Goal: Task Accomplishment & Management: Use online tool/utility

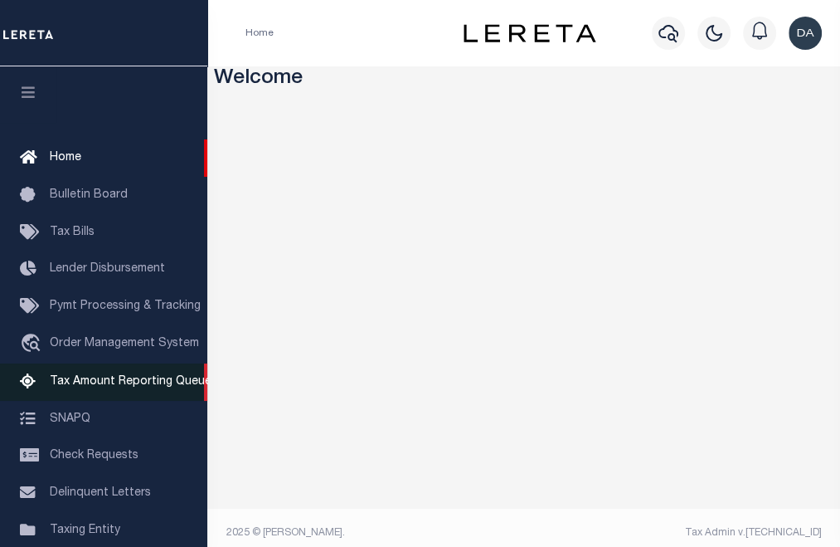
click at [120, 379] on link "Tax Amount Reporting Queue" at bounding box center [103, 381] width 207 height 37
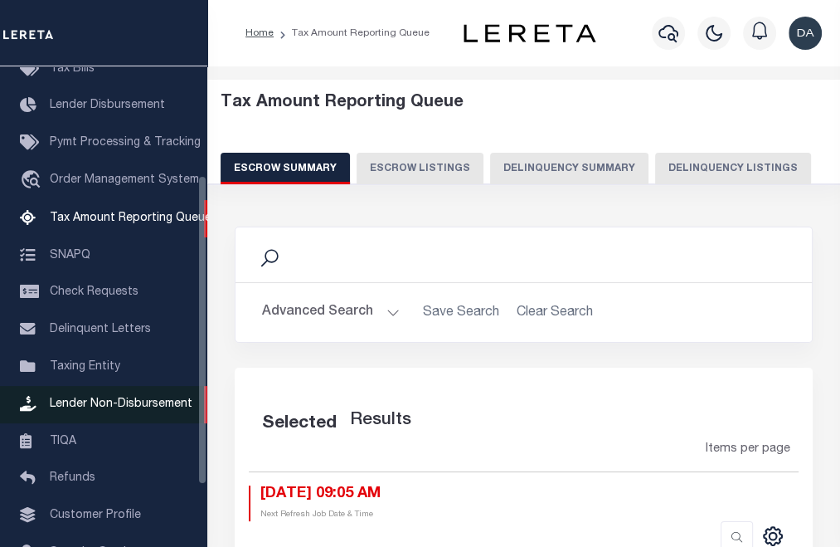
scroll to position [169, 0]
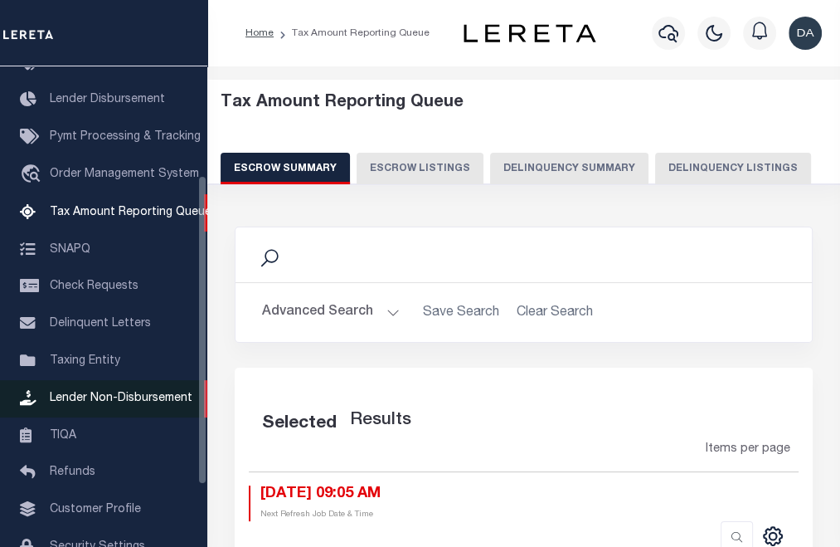
select select "100"
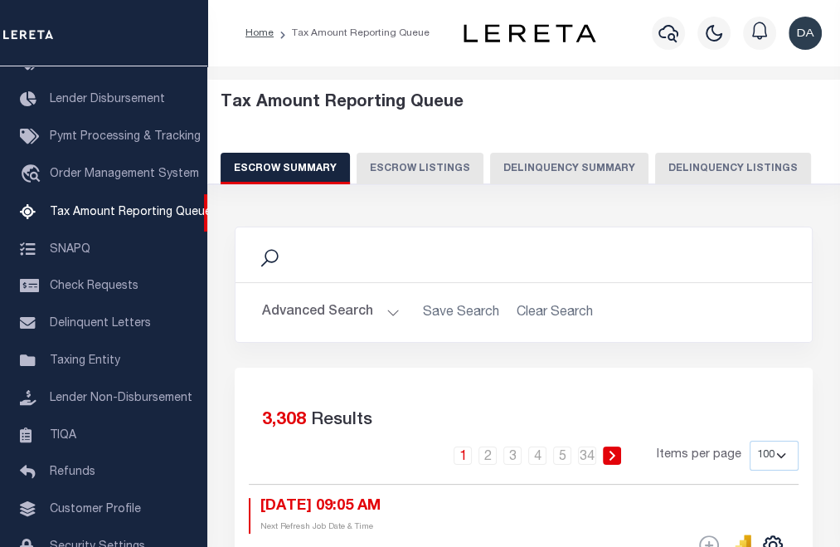
click at [564, 154] on button "Delinquency Summary" at bounding box center [569, 169] width 158 height 32
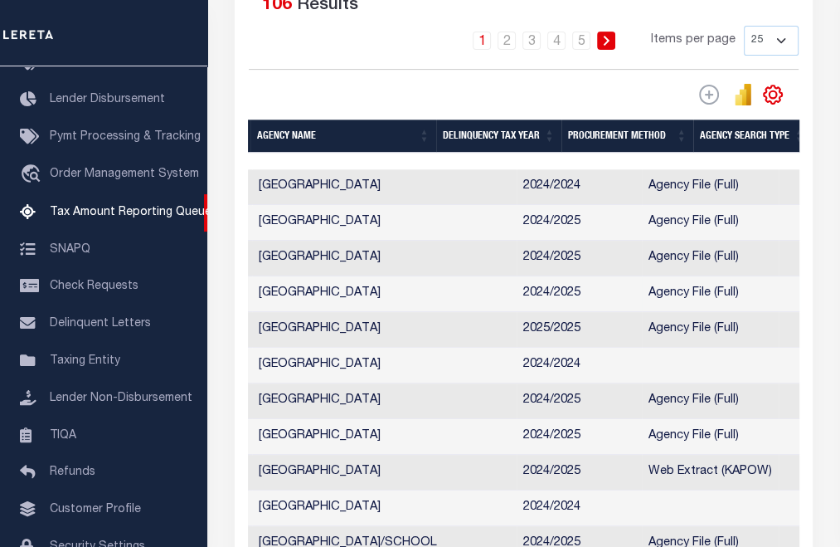
scroll to position [0, 0]
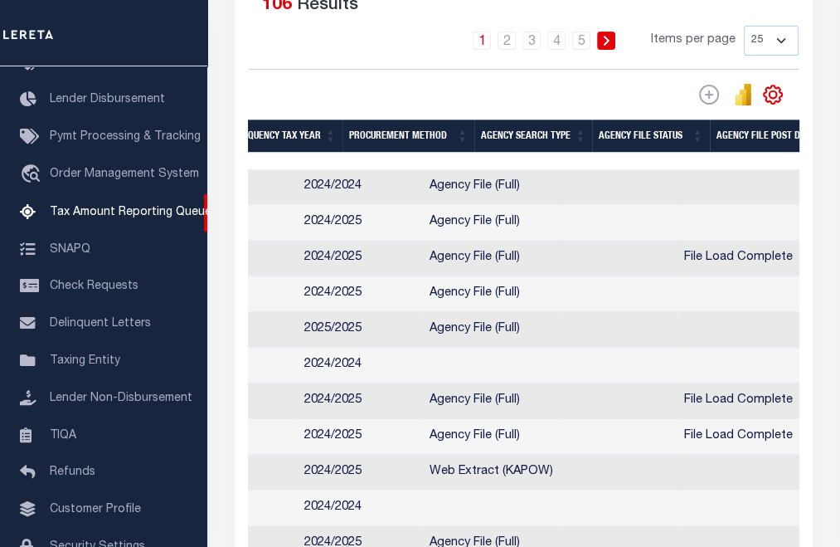
drag, startPoint x: 540, startPoint y: 295, endPoint x: 632, endPoint y: 284, distance: 92.8
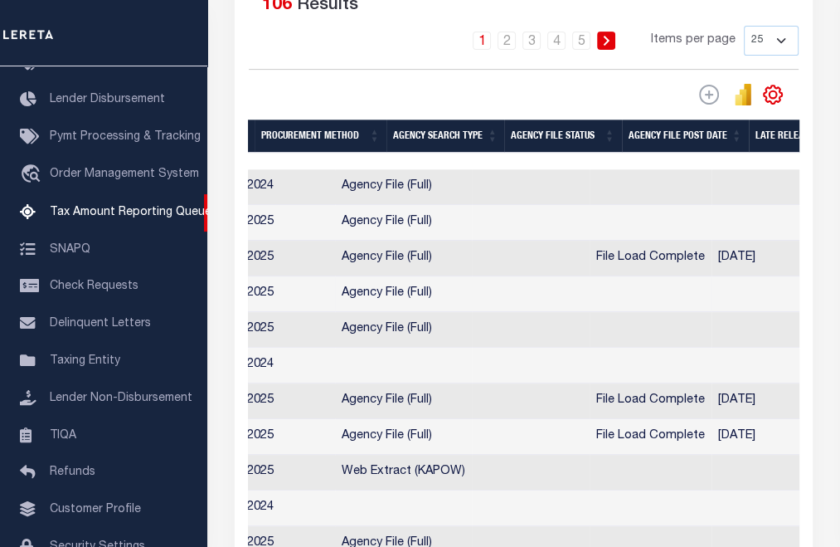
scroll to position [0, 579]
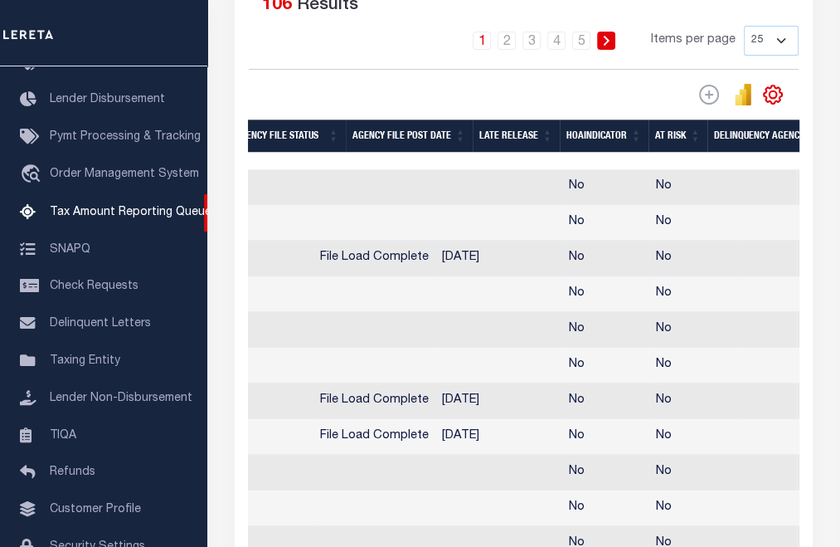
drag, startPoint x: 670, startPoint y: 294, endPoint x: 762, endPoint y: 304, distance: 92.6
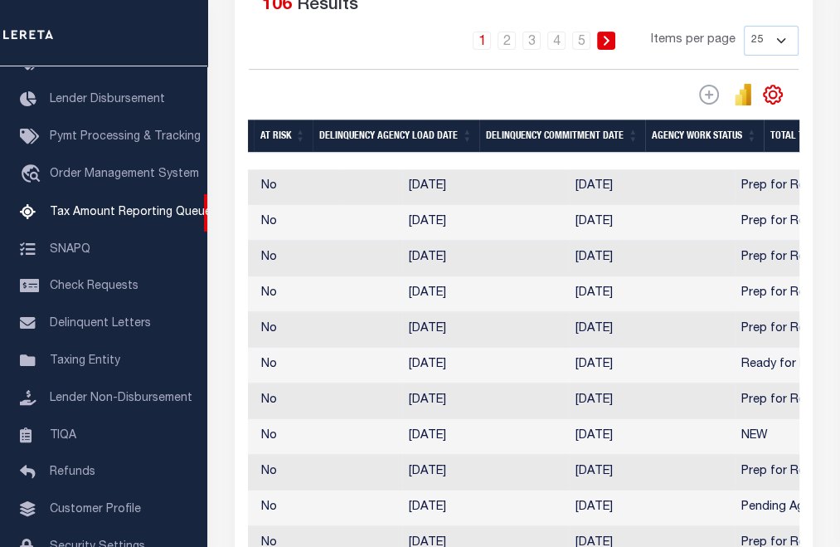
drag, startPoint x: 634, startPoint y: 284, endPoint x: 737, endPoint y: 300, distance: 104.2
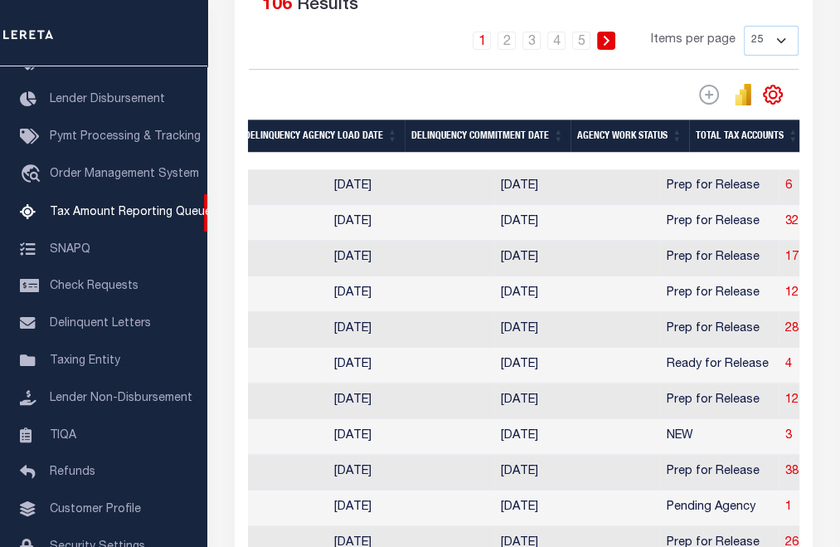
drag, startPoint x: 635, startPoint y: 280, endPoint x: 720, endPoint y: 295, distance: 85.9
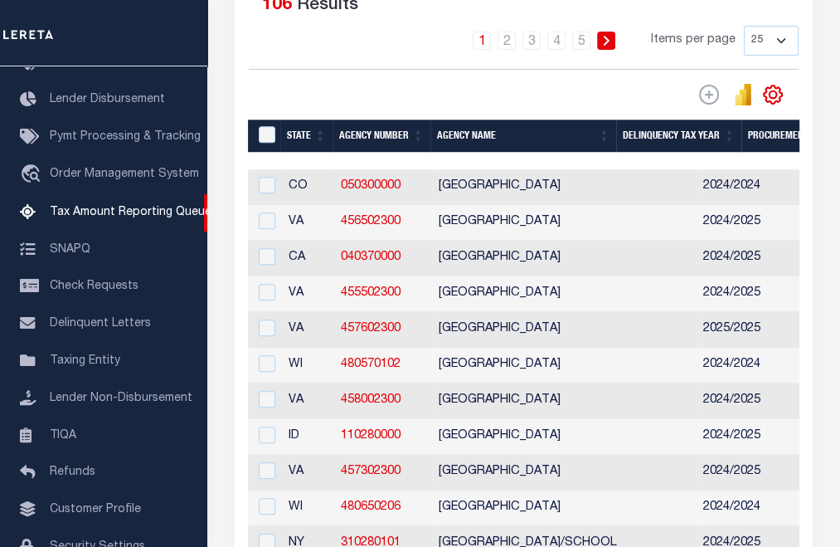
drag, startPoint x: 690, startPoint y: 277, endPoint x: 531, endPoint y: 277, distance: 159.3
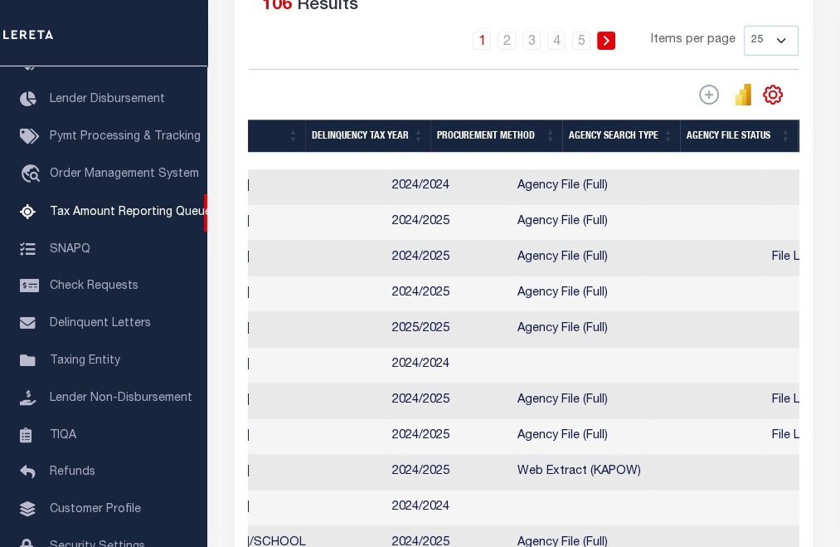
scroll to position [0, 630]
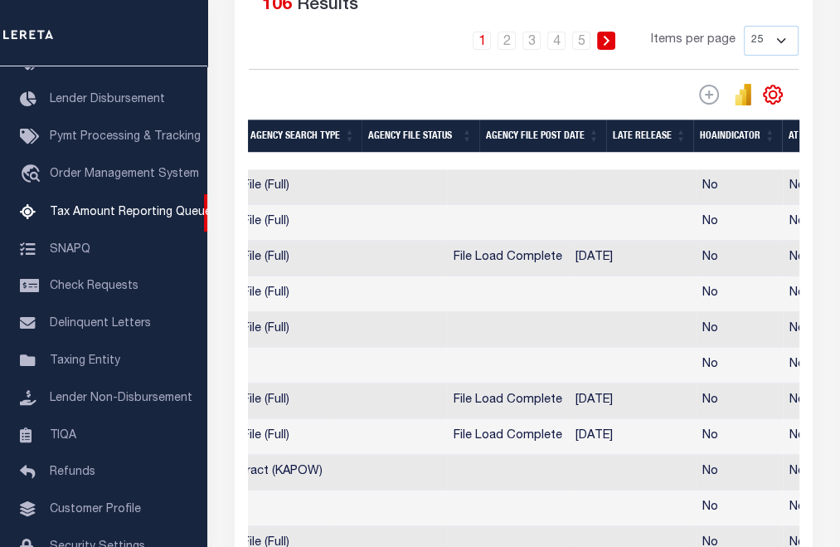
drag, startPoint x: 475, startPoint y: 235, endPoint x: 629, endPoint y: 242, distance: 153.6
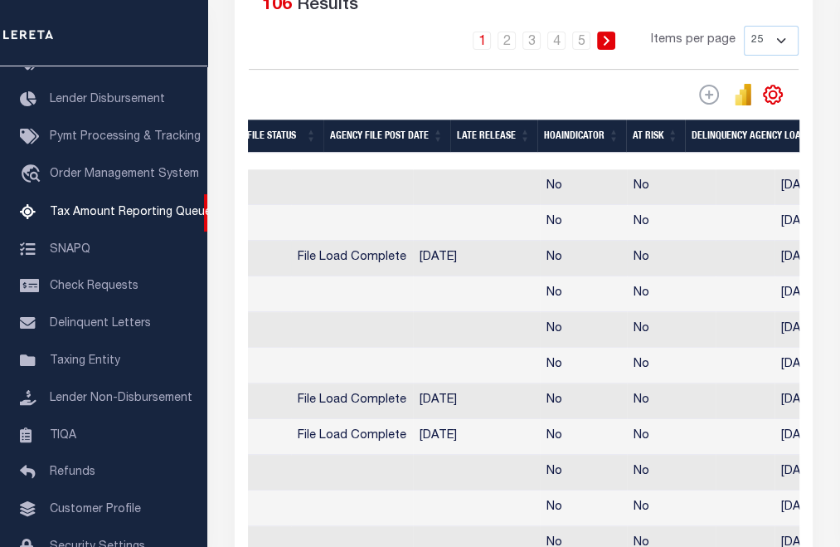
scroll to position [0, 785]
drag, startPoint x: 508, startPoint y: 228, endPoint x: 678, endPoint y: 241, distance: 170.5
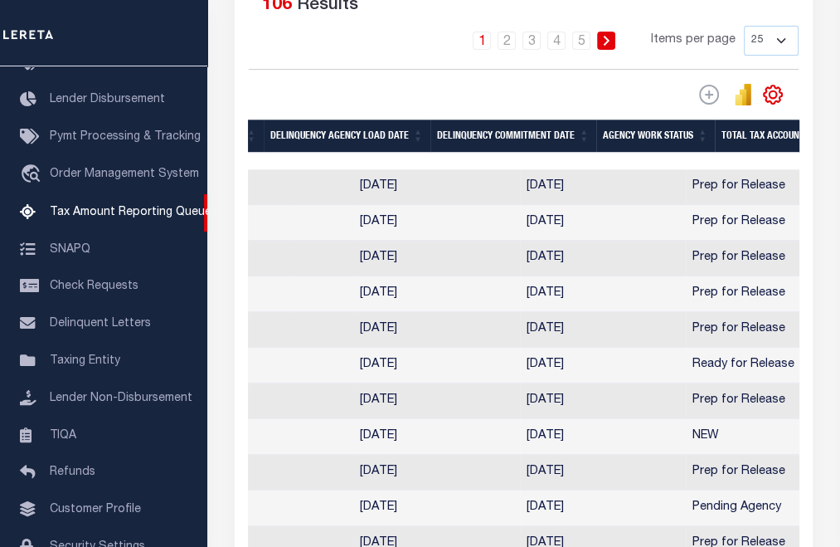
scroll to position [0, 1356]
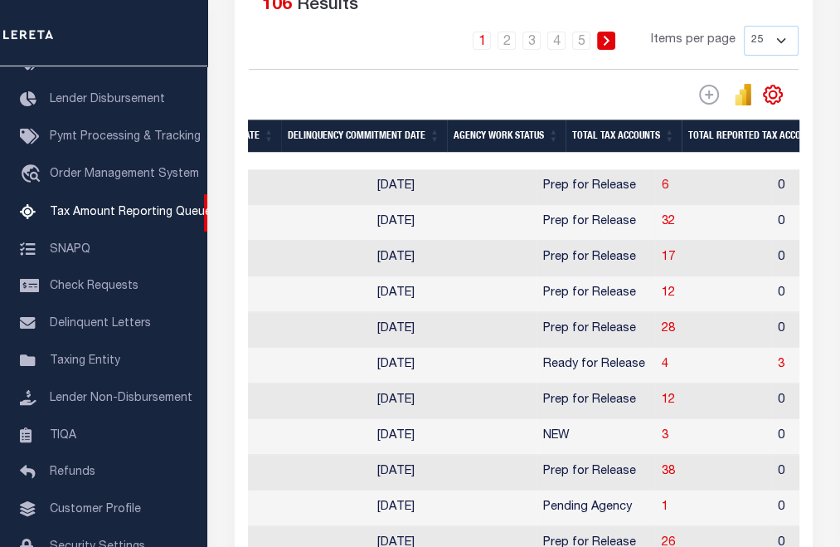
drag, startPoint x: 633, startPoint y: 232, endPoint x: 678, endPoint y: 233, distance: 44.8
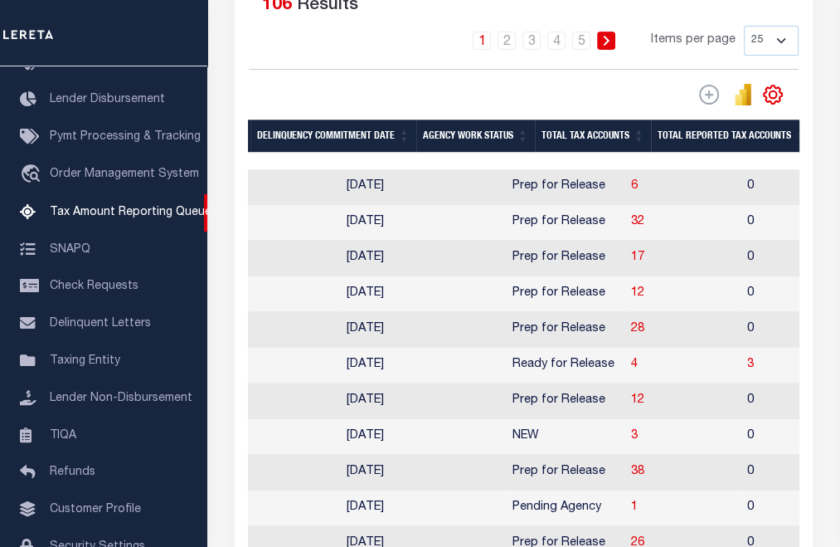
scroll to position [0, 1400]
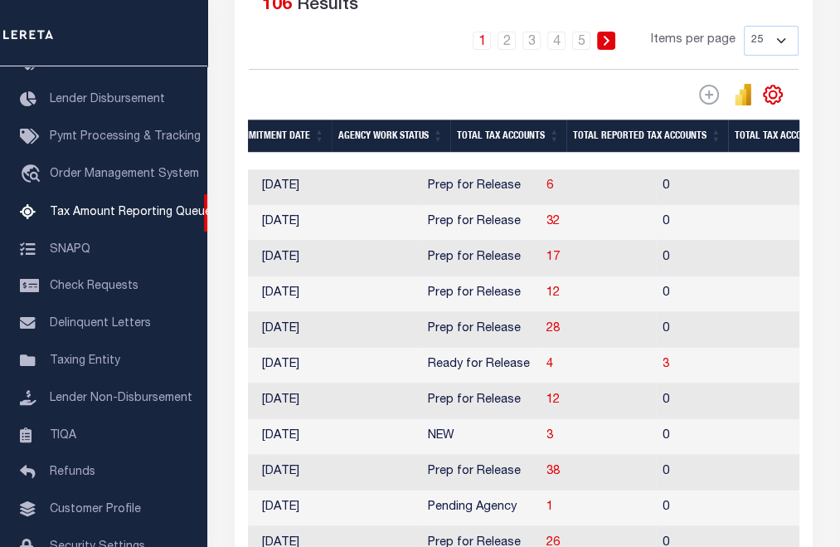
drag, startPoint x: 675, startPoint y: 210, endPoint x: 713, endPoint y: 211, distance: 38.2
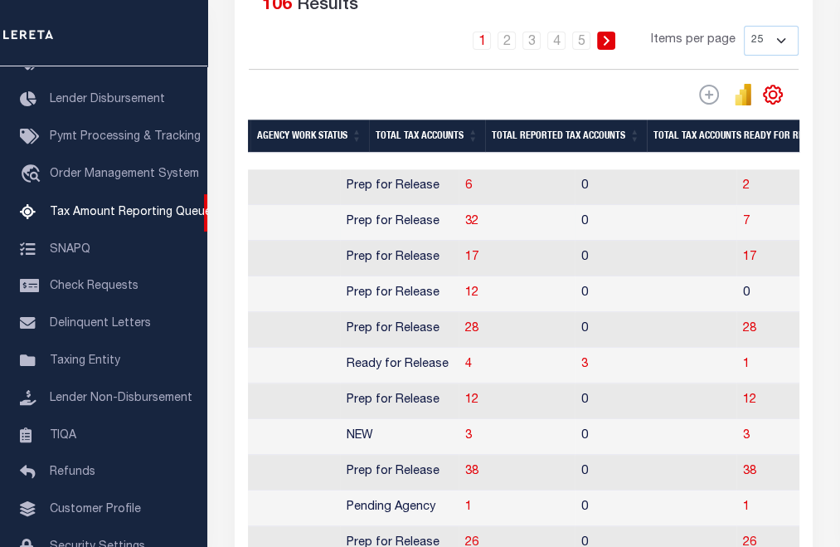
drag, startPoint x: 631, startPoint y: 205, endPoint x: 713, endPoint y: 207, distance: 82.2
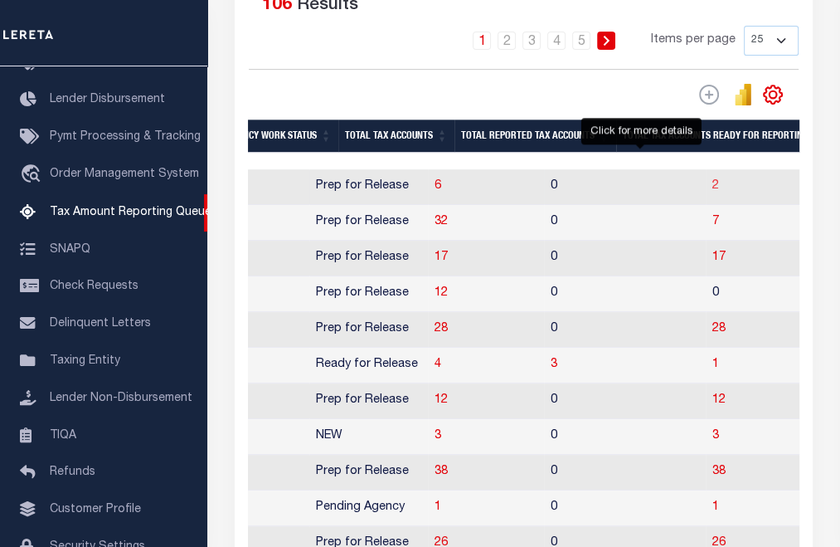
click at [712, 190] on span "2" at bounding box center [715, 186] width 7 height 12
select select "100"
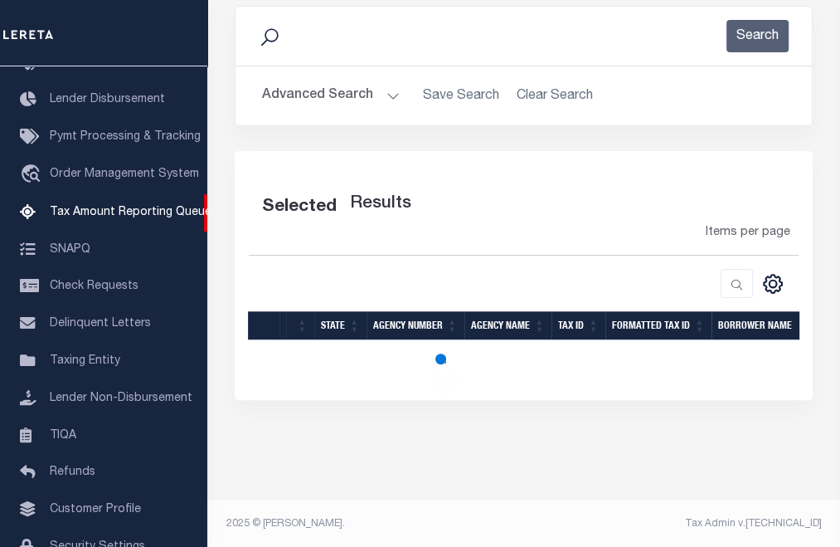
select select "100"
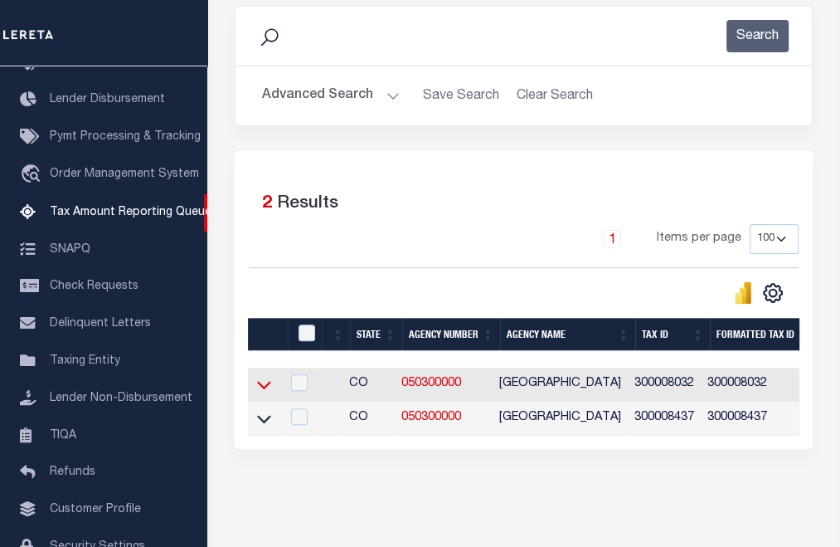
click at [269, 385] on icon at bounding box center [264, 386] width 14 height 8
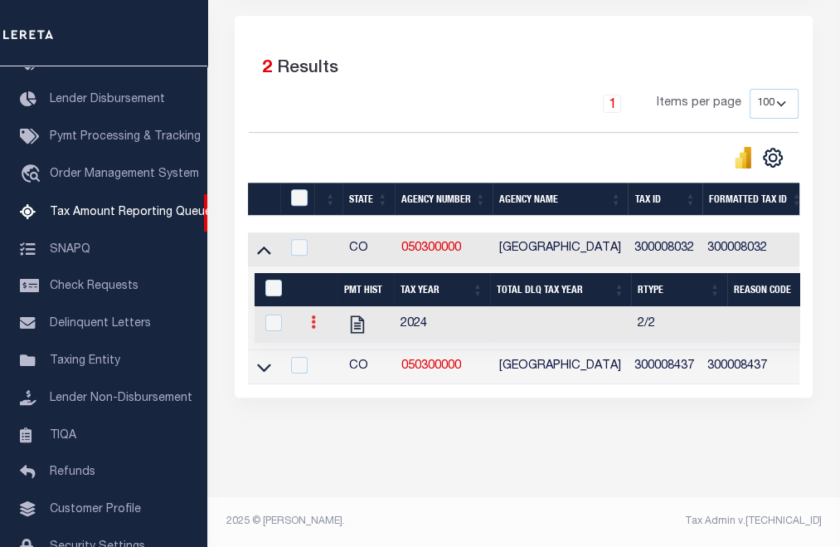
click at [312, 315] on icon at bounding box center [313, 321] width 5 height 13
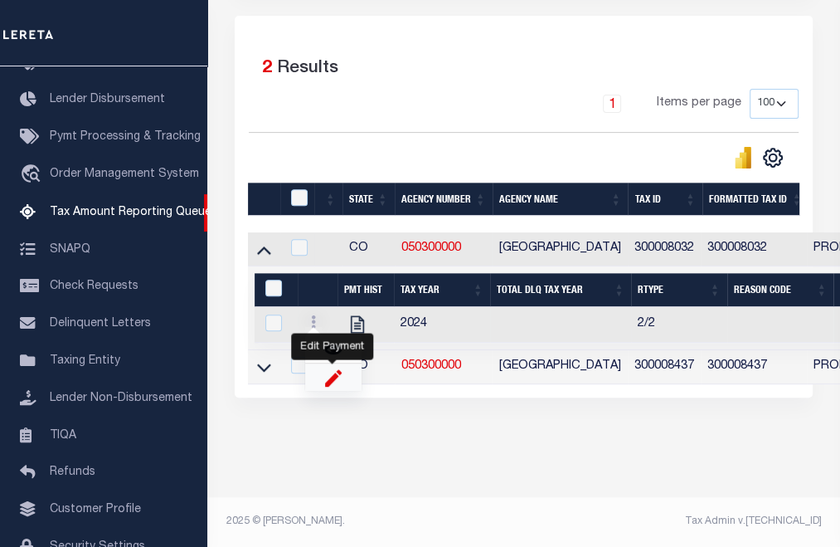
click at [329, 383] on img "" at bounding box center [333, 376] width 17 height 17
select select "PYD"
select select
type input "[DATE]"
checkbox input "true"
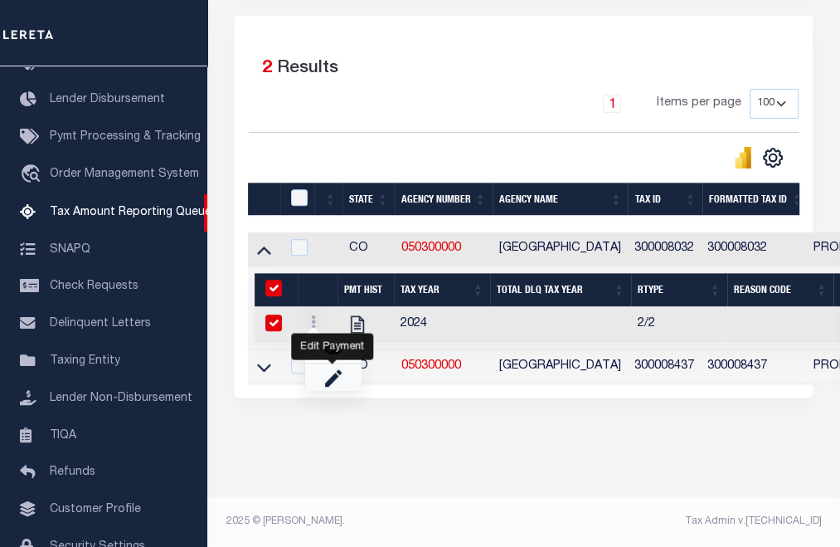
checkbox input "true"
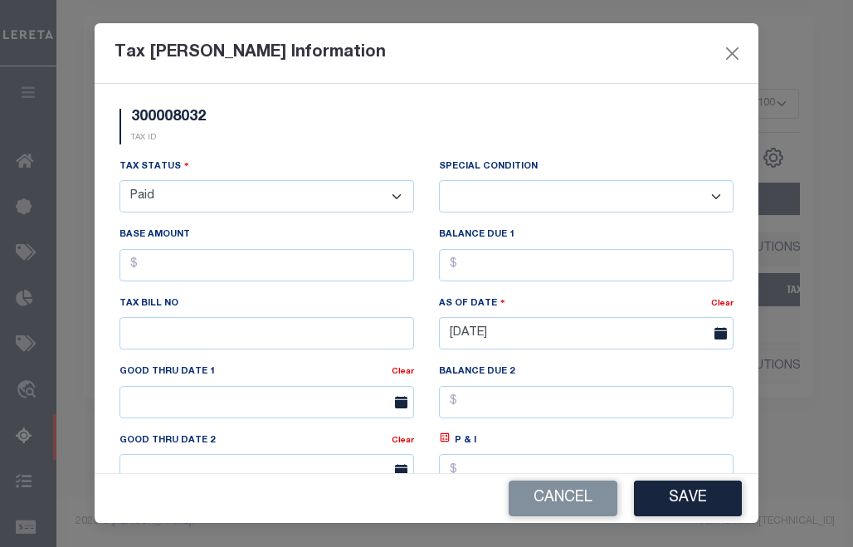
drag, startPoint x: 286, startPoint y: 196, endPoint x: 298, endPoint y: 195, distance: 11.6
click at [286, 196] on select "- Select Status - Open Due/Unpaid Paid Incomplete No Tax Due Internal Refund Pr…" at bounding box center [266, 196] width 294 height 32
click at [523, 194] on select "-- Select Special Condition -- 3RD PARTY TAX LIEN AGENCY TAX LIEN (A.K.A Inside…" at bounding box center [586, 196] width 294 height 32
select select "20"
click at [439, 181] on select "-- Select Special Condition -- 3RD PARTY TAX LIEN AGENCY TAX LIEN (A.K.A Inside…" at bounding box center [586, 196] width 294 height 32
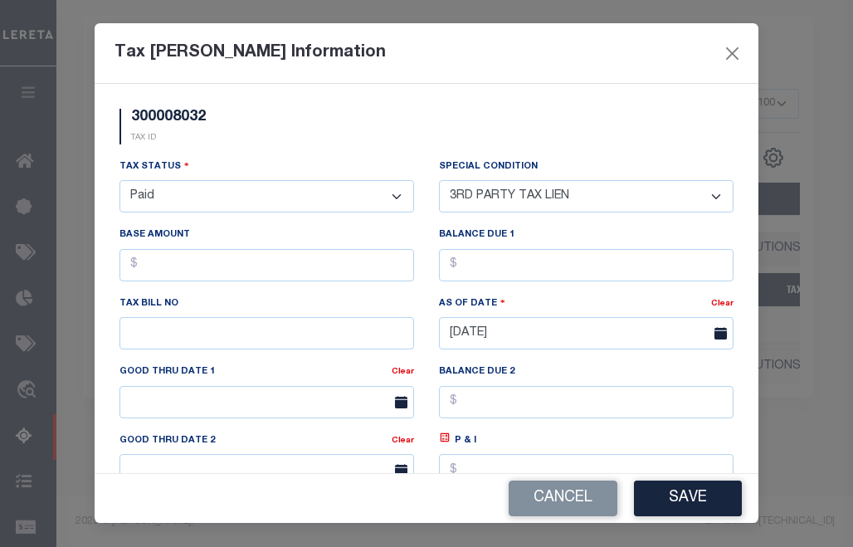
click at [241, 202] on select "- Select Status - Open Due/Unpaid Paid Incomplete No Tax Due Internal Refund Pr…" at bounding box center [266, 196] width 294 height 32
click at [556, 498] on button "Cancel" at bounding box center [562, 498] width 109 height 36
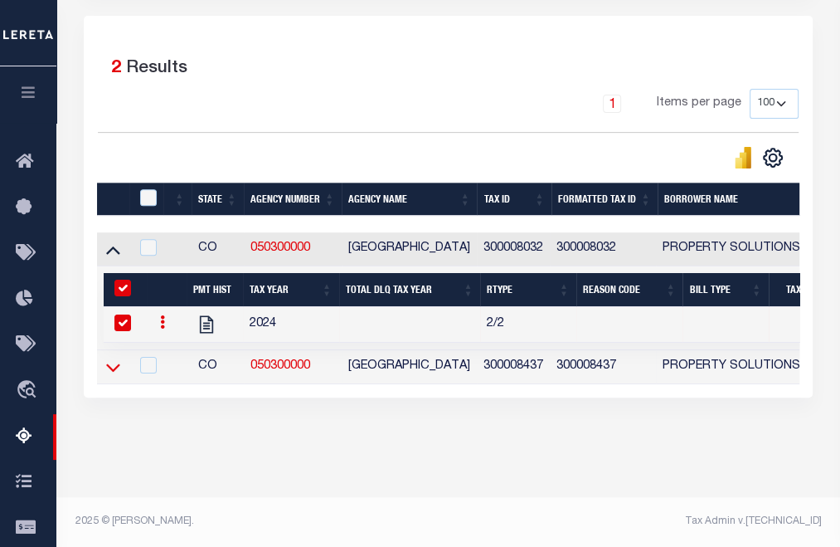
click at [114, 370] on icon at bounding box center [113, 367] width 14 height 8
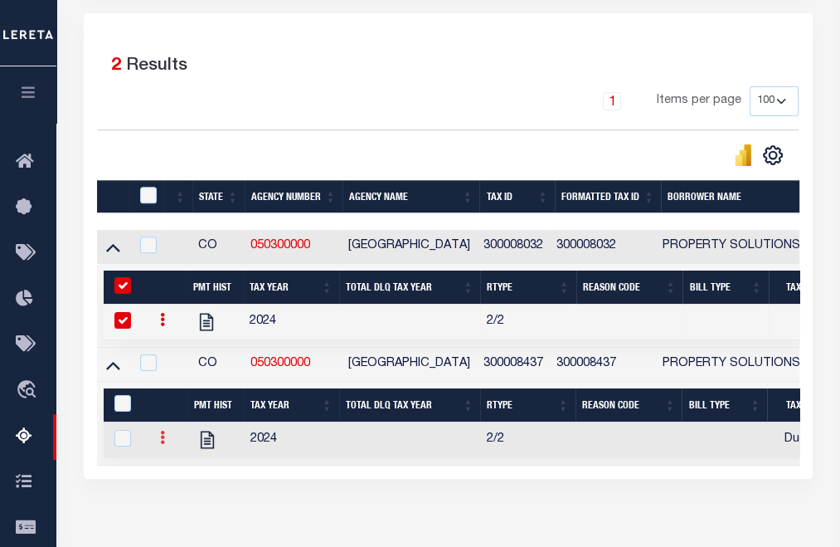
click at [156, 436] on link at bounding box center [162, 439] width 18 height 13
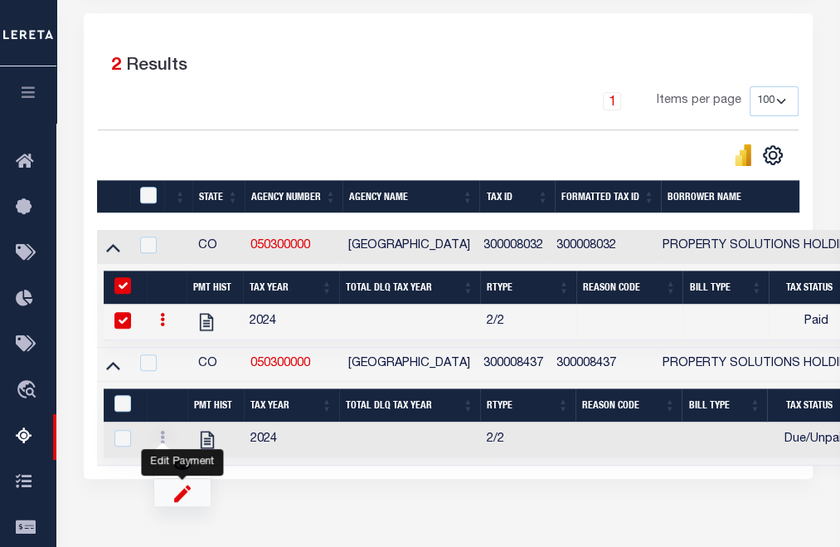
click at [186, 499] on img "" at bounding box center [182, 492] width 17 height 17
select select "DUE"
select select "20"
type input "$100.00"
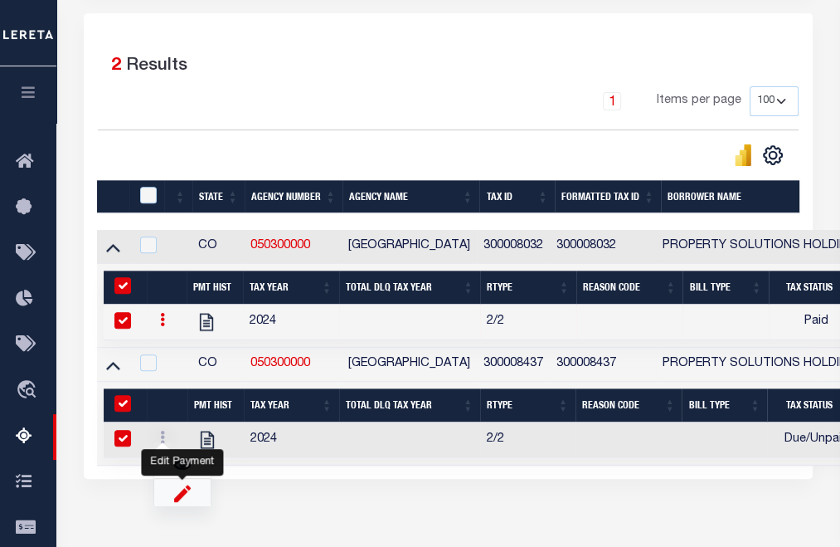
checkbox input "true"
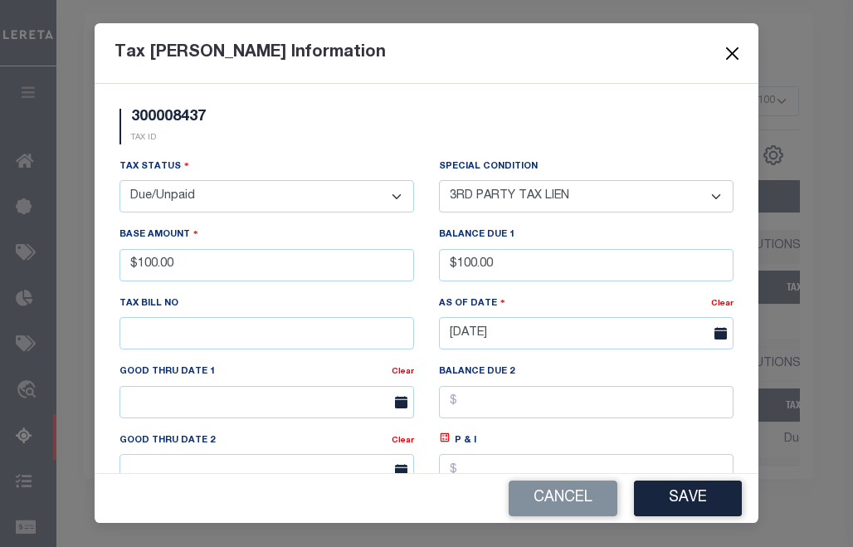
click at [728, 51] on button "Close" at bounding box center [733, 53] width 22 height 22
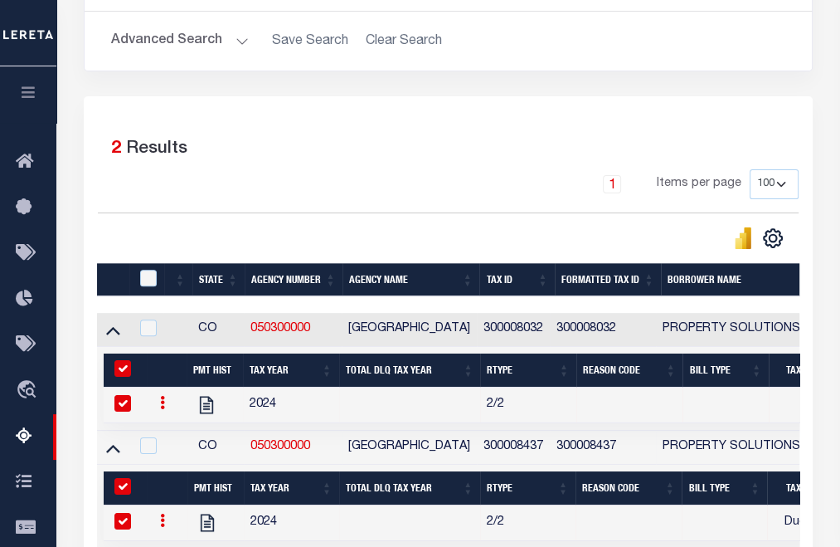
scroll to position [0, 0]
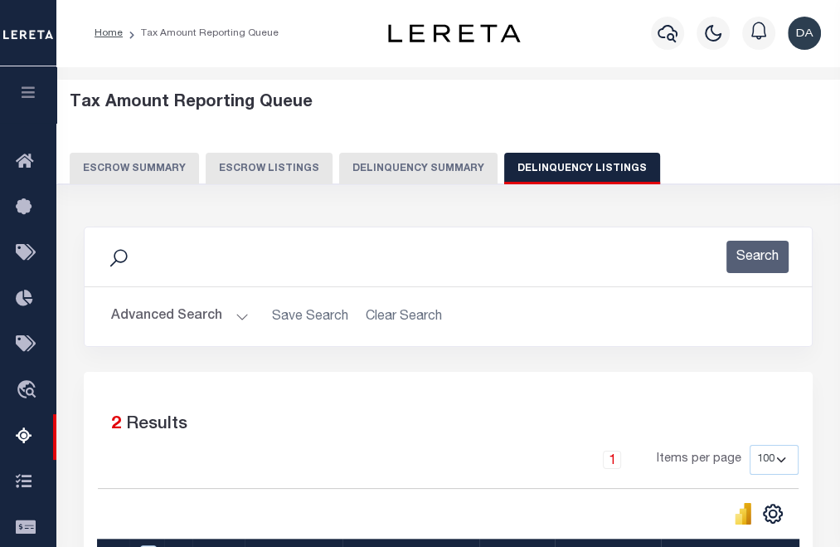
click at [379, 165] on button "Delinquency Summary" at bounding box center [418, 169] width 158 height 32
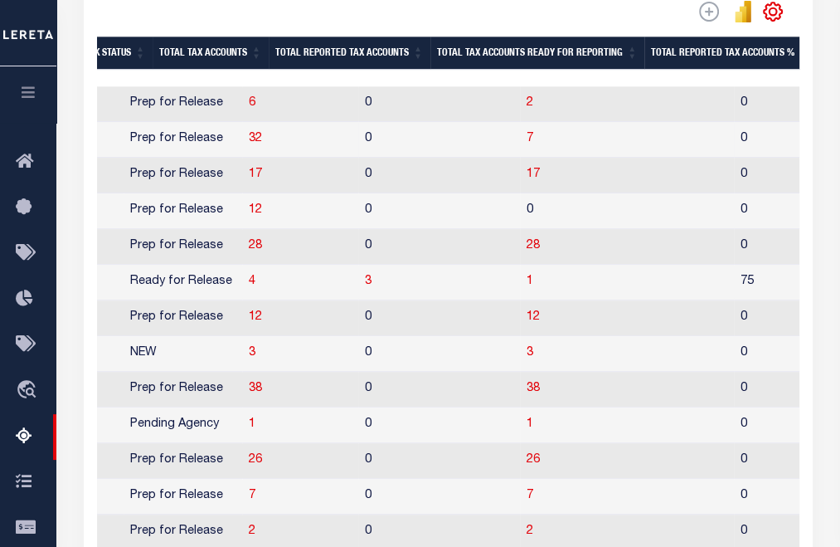
scroll to position [0, 1680]
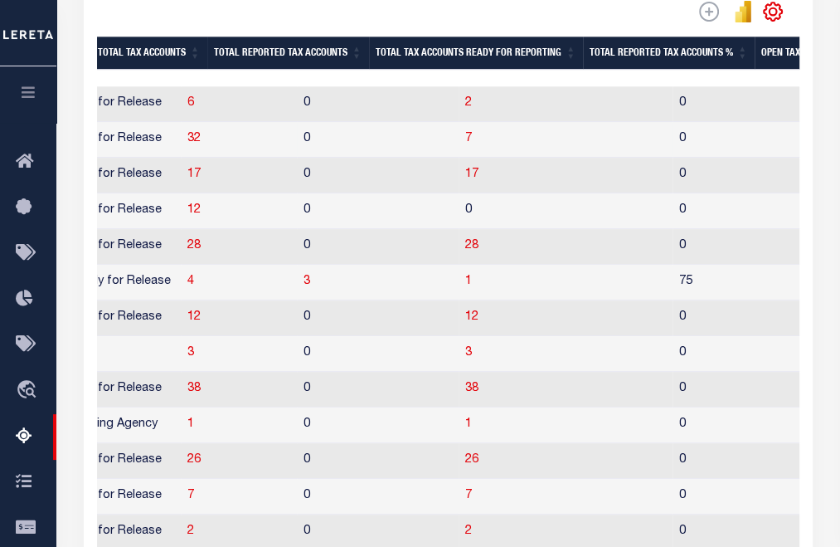
drag, startPoint x: 490, startPoint y: 131, endPoint x: 574, endPoint y: 136, distance: 83.9
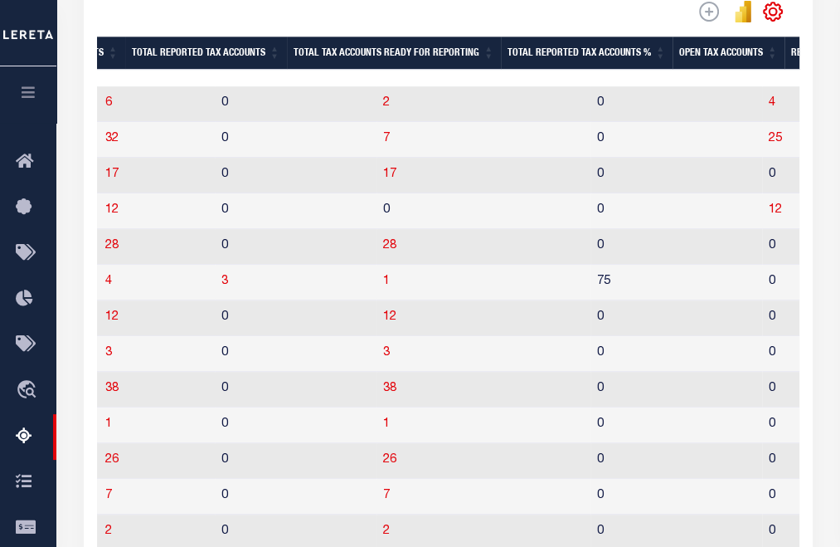
click at [762, 108] on td "4" at bounding box center [818, 104] width 112 height 36
checkbox input "true"
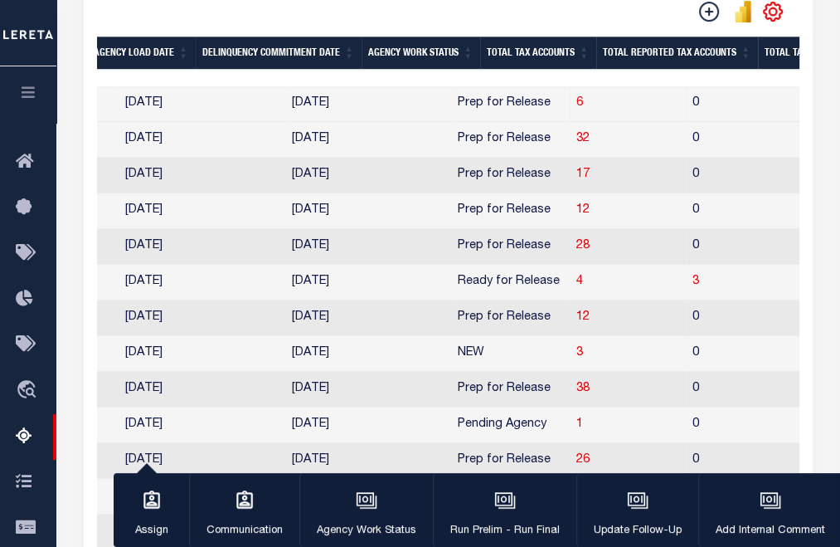
scroll to position [0, 0]
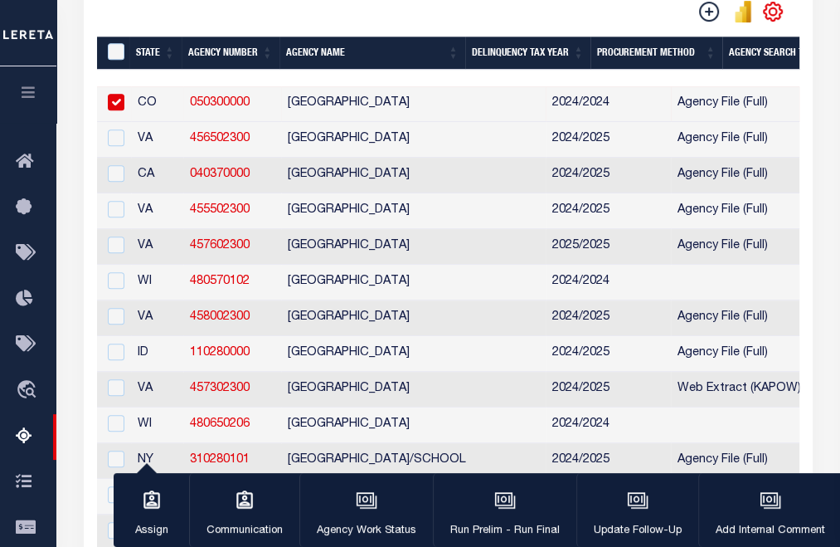
drag, startPoint x: 478, startPoint y: 128, endPoint x: 263, endPoint y: 100, distance: 216.6
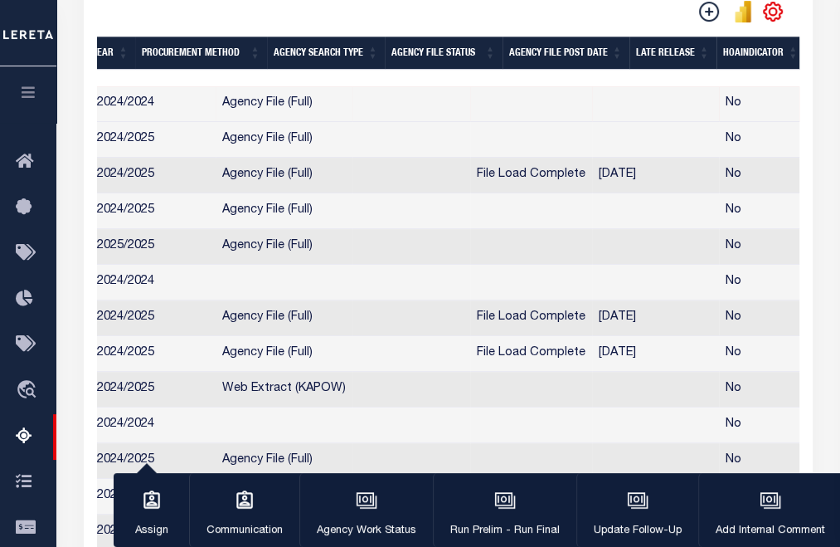
scroll to position [0, 1272]
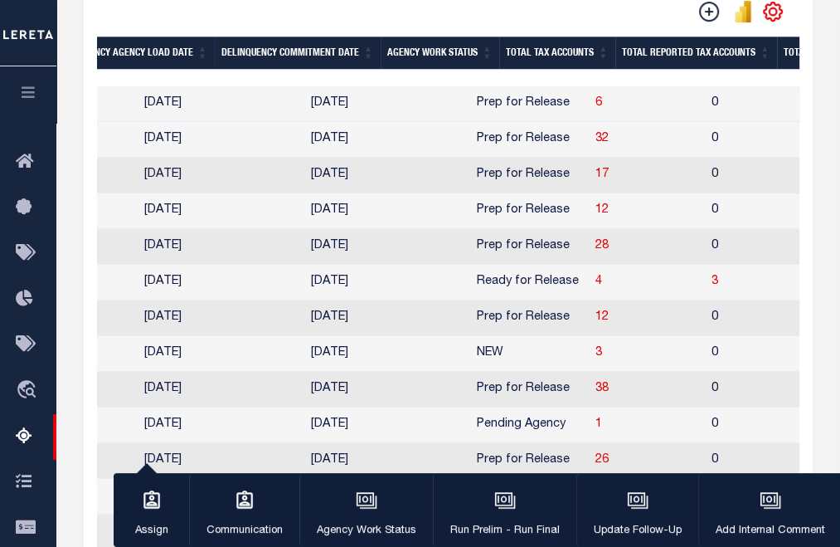
drag, startPoint x: 336, startPoint y: 114, endPoint x: 564, endPoint y: 121, distance: 228.2
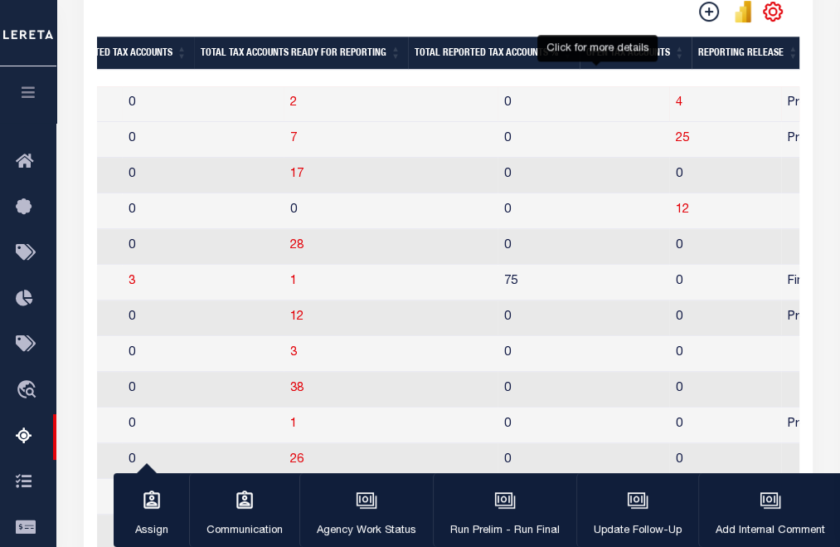
click at [676, 105] on span "4" at bounding box center [679, 103] width 7 height 12
select select "100"
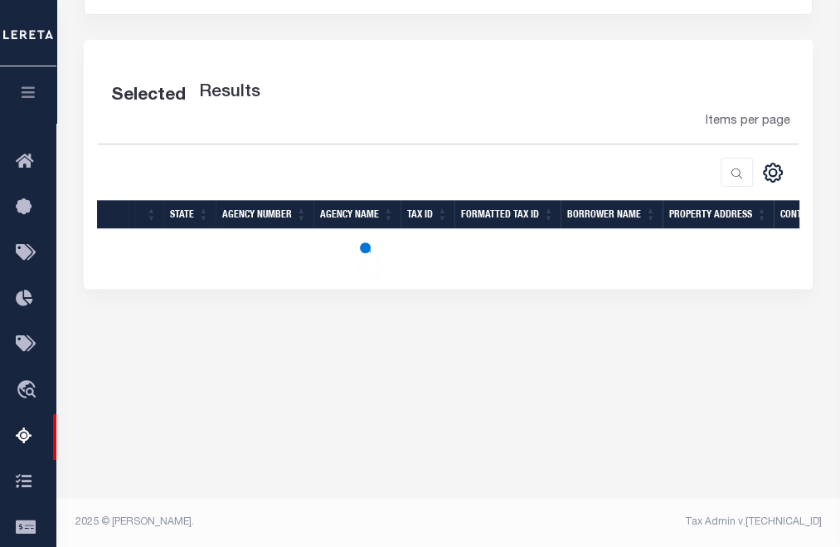
select select "100"
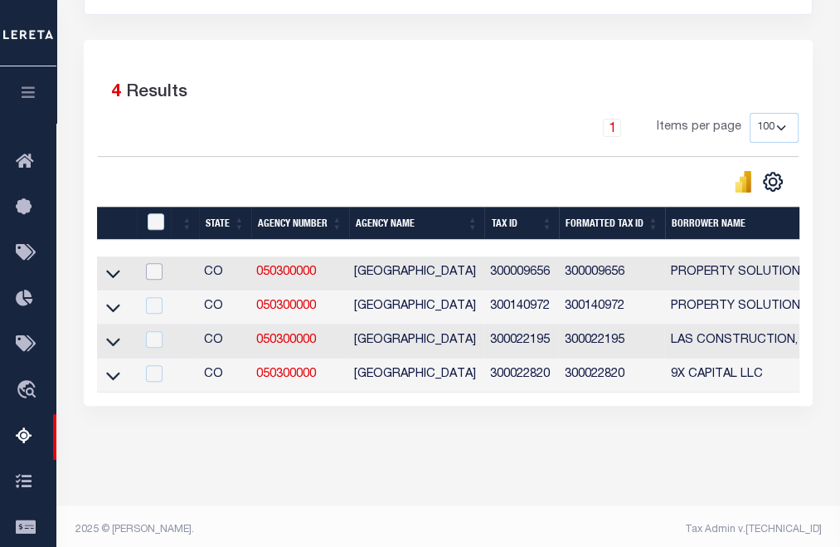
click at [154, 273] on input "checkbox" at bounding box center [154, 271] width 17 height 17
checkbox input "true"
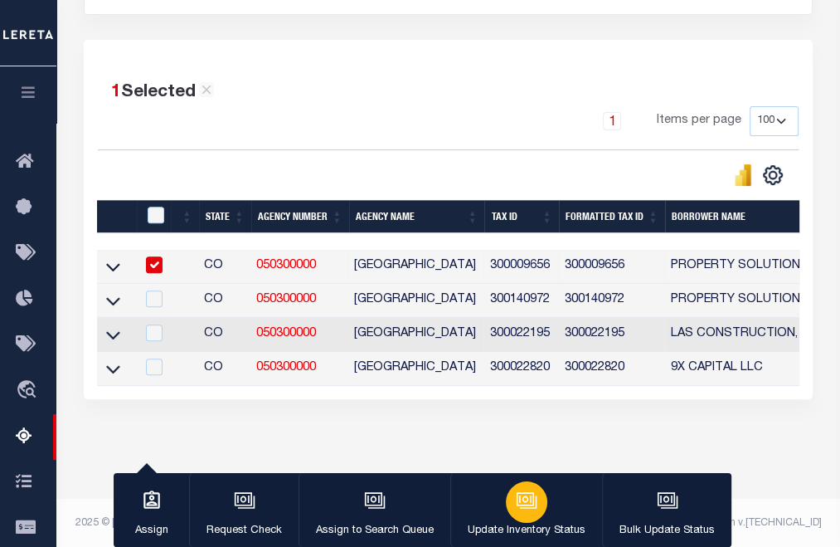
click at [525, 493] on icon "button" at bounding box center [527, 500] width 22 height 22
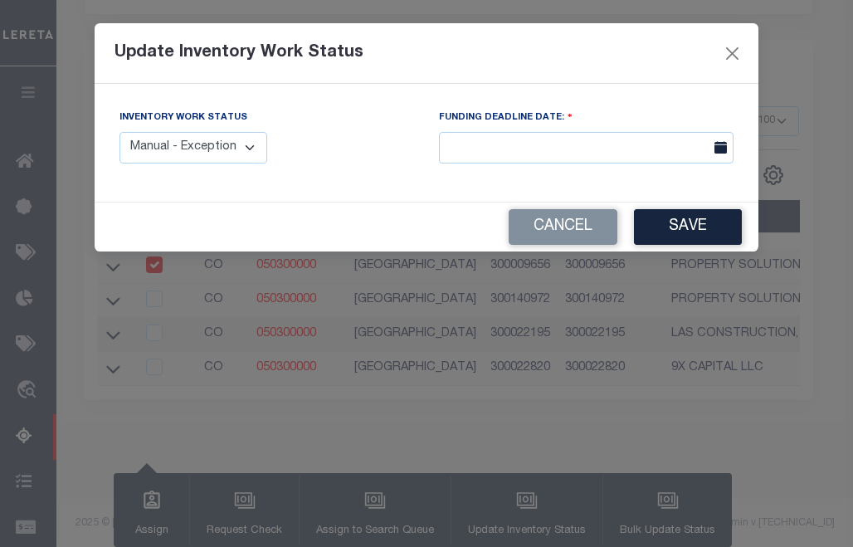
click at [234, 136] on select "Manual - Exception Pended - Awaiting Search Late Add Exception Completed" at bounding box center [193, 148] width 148 height 32
select select "4"
click at [119, 132] on select "Manual - Exception Pended - Awaiting Search Late Add Exception Completed" at bounding box center [193, 148] width 148 height 32
click at [694, 225] on button "Save" at bounding box center [688, 227] width 108 height 36
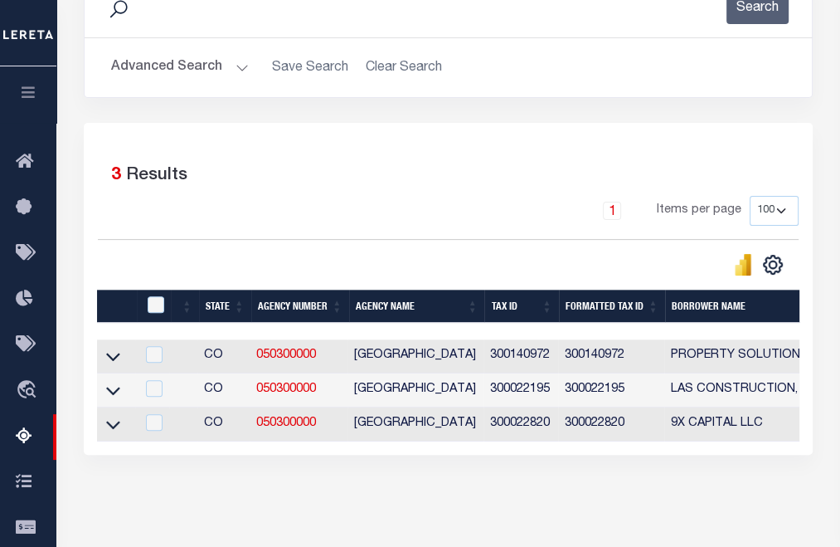
scroll to position [0, 0]
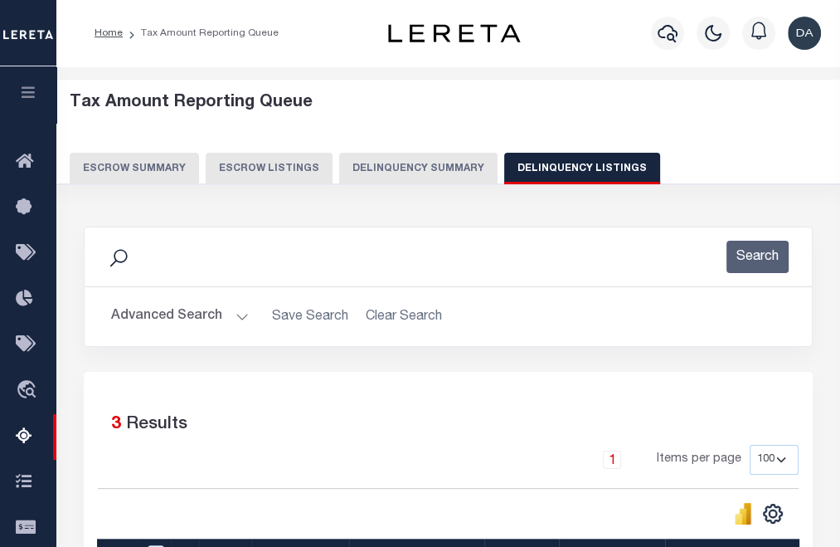
click at [392, 154] on button "Delinquency Summary" at bounding box center [418, 169] width 158 height 32
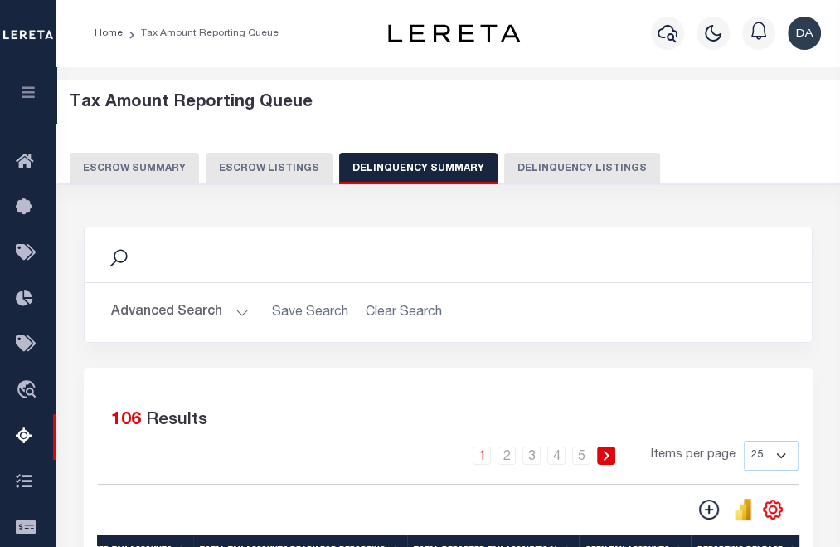
scroll to position [332, 0]
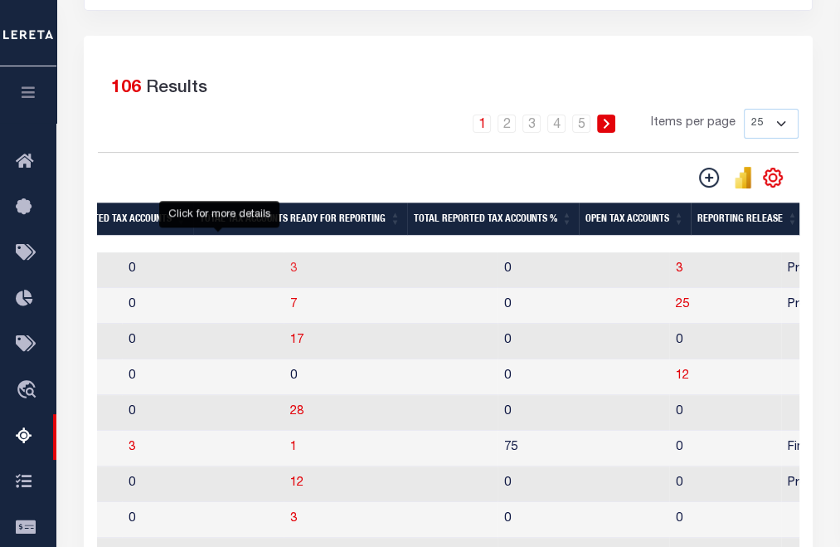
click at [290, 272] on span "3" at bounding box center [293, 269] width 7 height 12
select select "100"
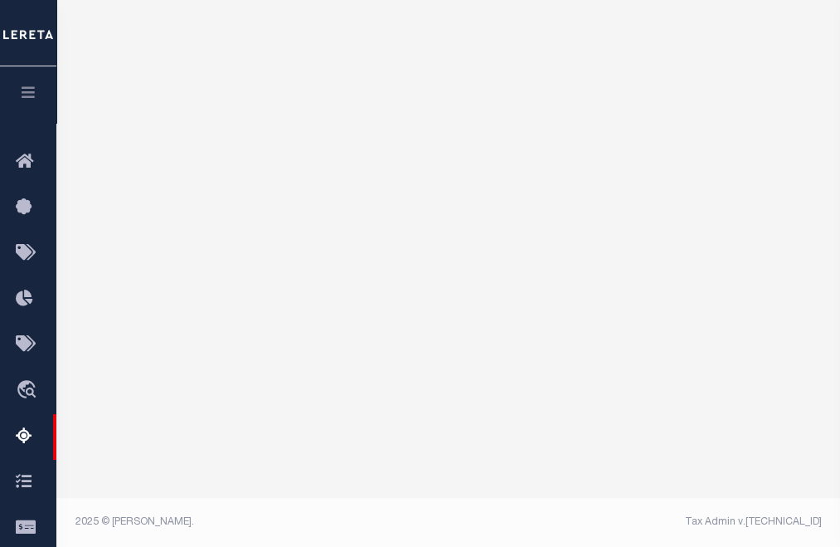
select select "100"
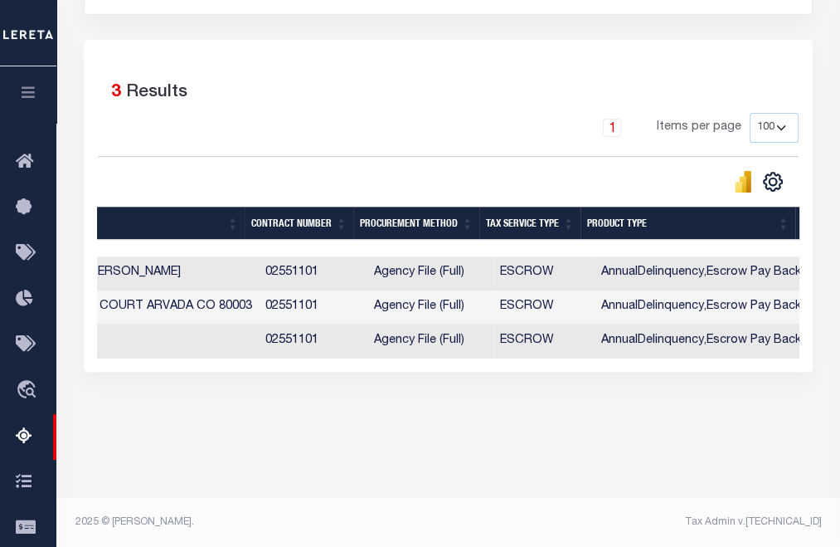
scroll to position [0, 552]
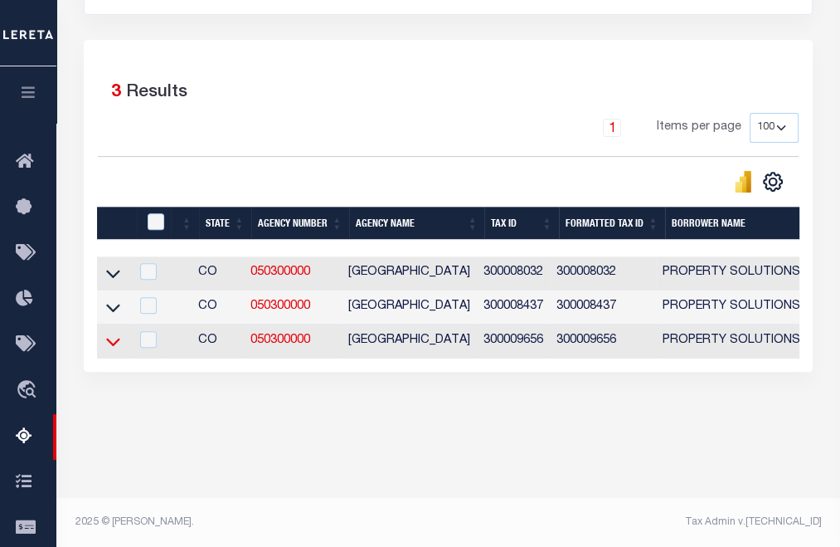
click at [114, 348] on icon at bounding box center [113, 341] width 14 height 17
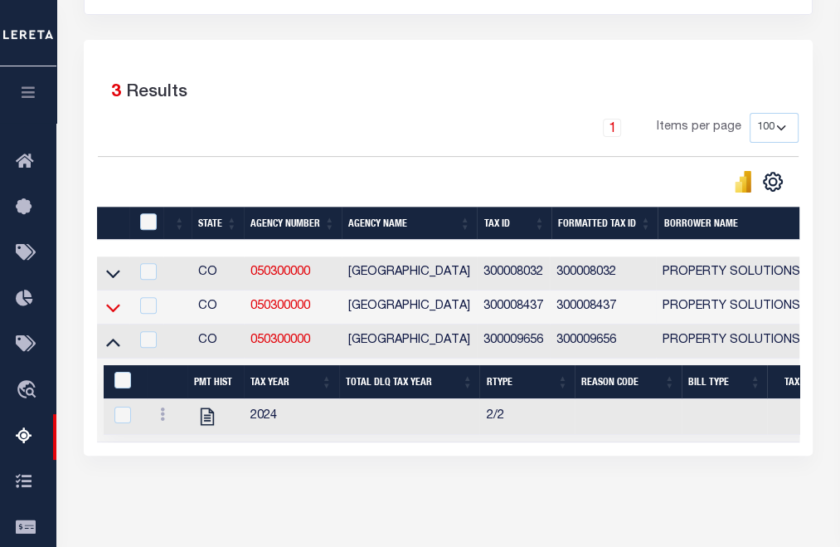
click at [108, 310] on icon at bounding box center [113, 307] width 14 height 17
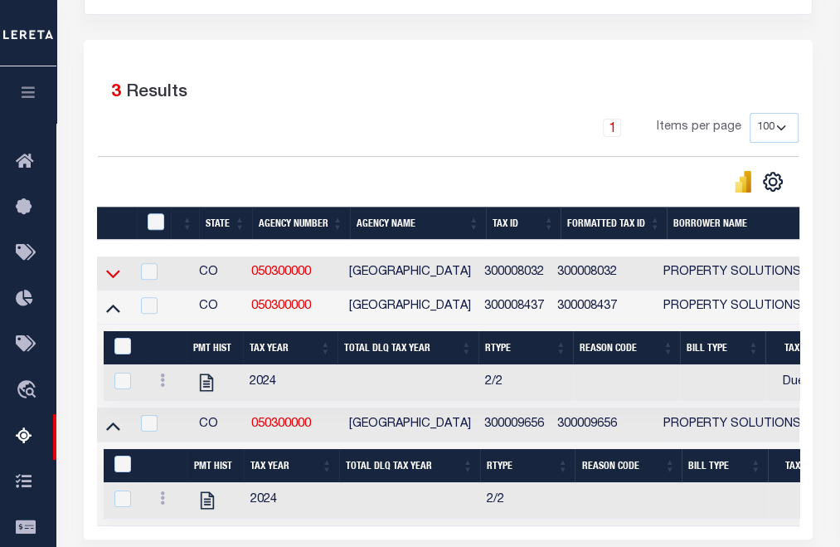
click at [113, 274] on icon at bounding box center [113, 273] width 14 height 17
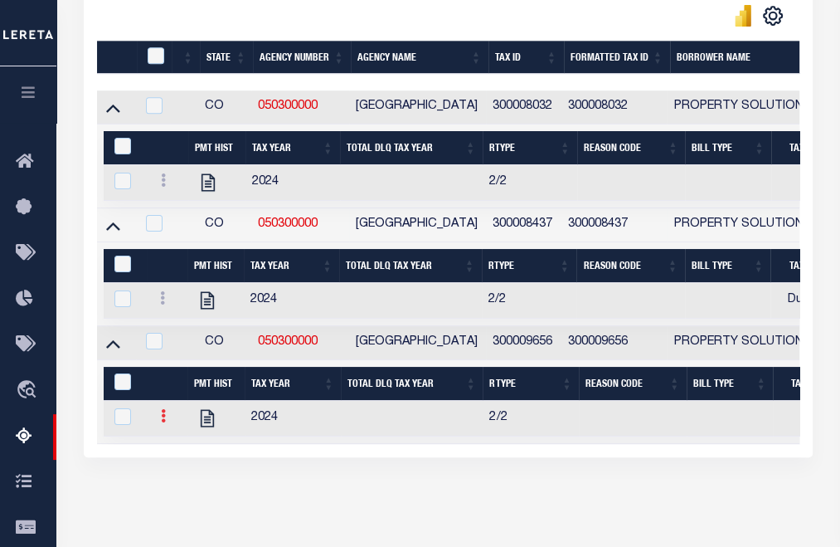
click at [162, 419] on icon at bounding box center [163, 415] width 5 height 13
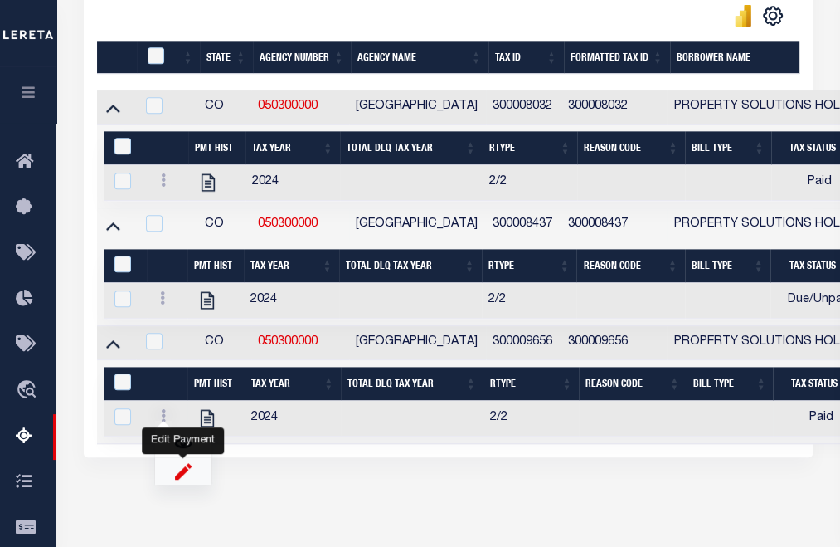
click at [186, 479] on img "" at bounding box center [183, 470] width 17 height 17
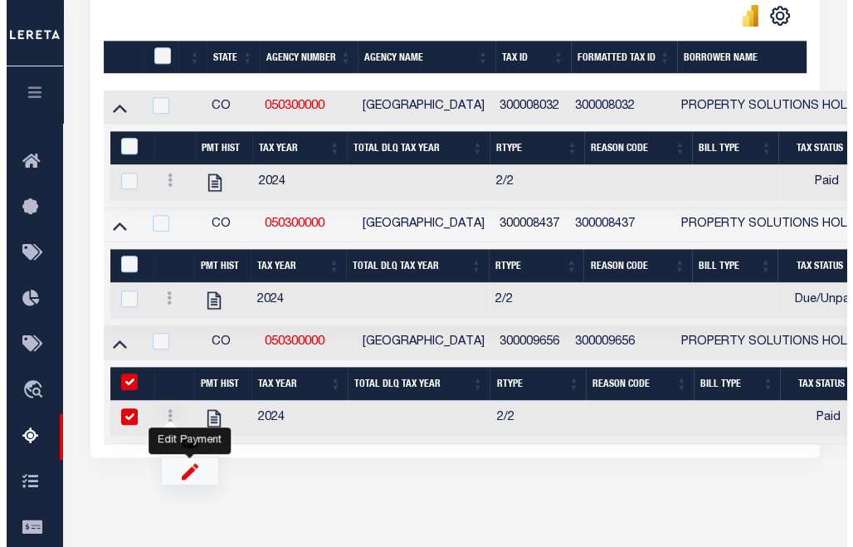
select select "PYD"
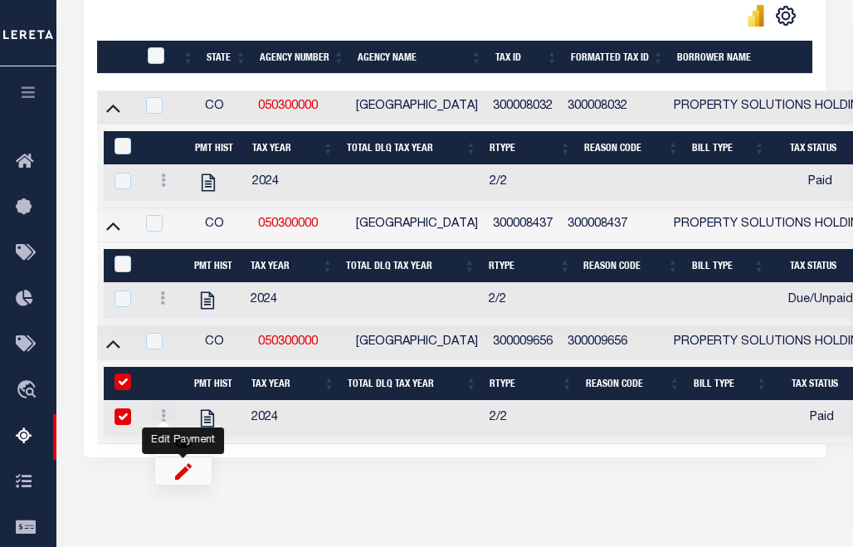
checkbox input "true"
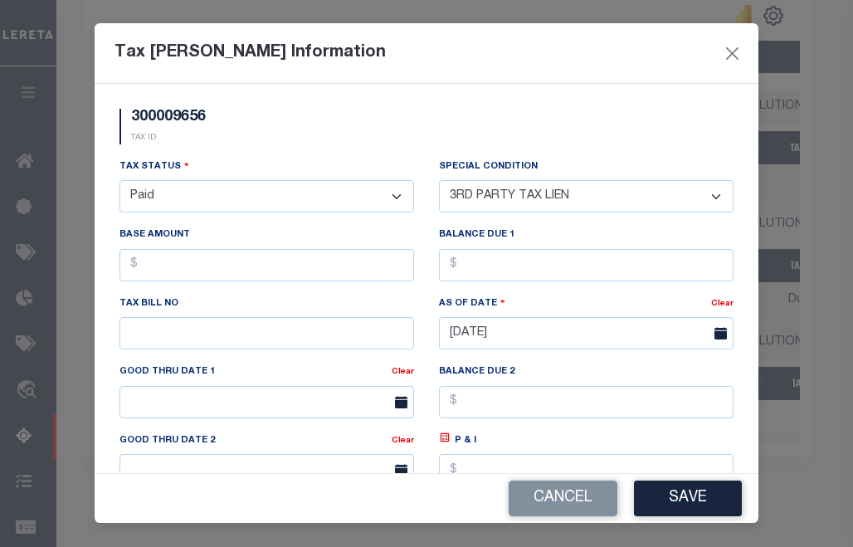
click at [510, 196] on select "-- Select Special Condition -- 3RD PARTY TAX LIEN AGENCY TAX LIEN (A.K.A Inside…" at bounding box center [586, 196] width 294 height 32
select select "33"
click at [439, 181] on select "-- Select Special Condition -- 3RD PARTY TAX LIEN AGENCY TAX LIEN (A.K.A Inside…" at bounding box center [586, 196] width 294 height 32
click at [693, 502] on button "Save" at bounding box center [688, 498] width 108 height 36
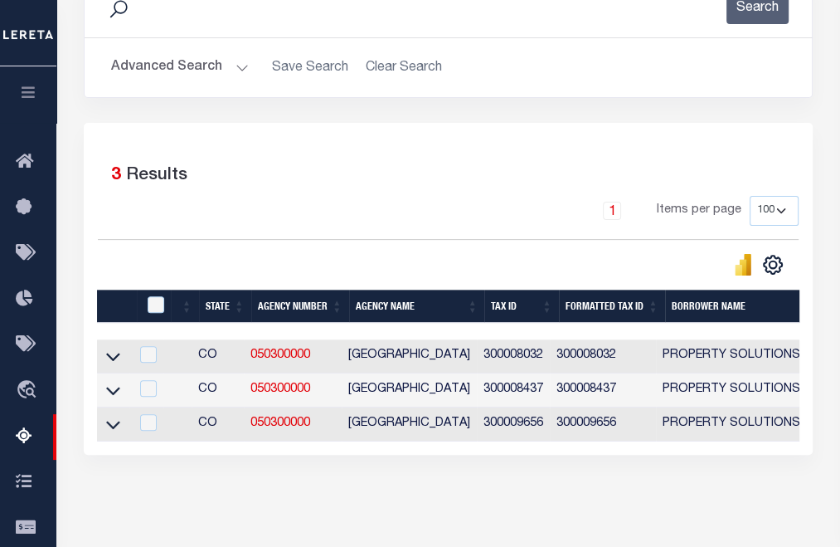
scroll to position [0, 0]
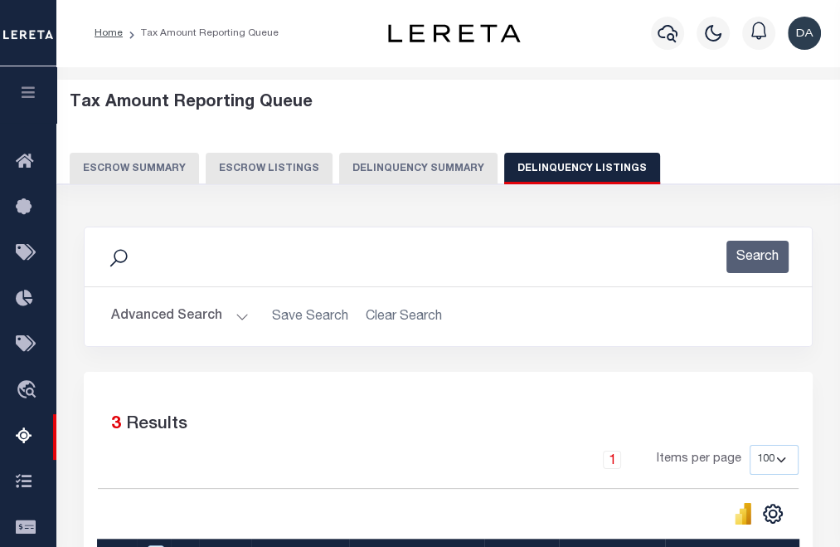
click at [383, 176] on button "Delinquency Summary" at bounding box center [418, 169] width 158 height 32
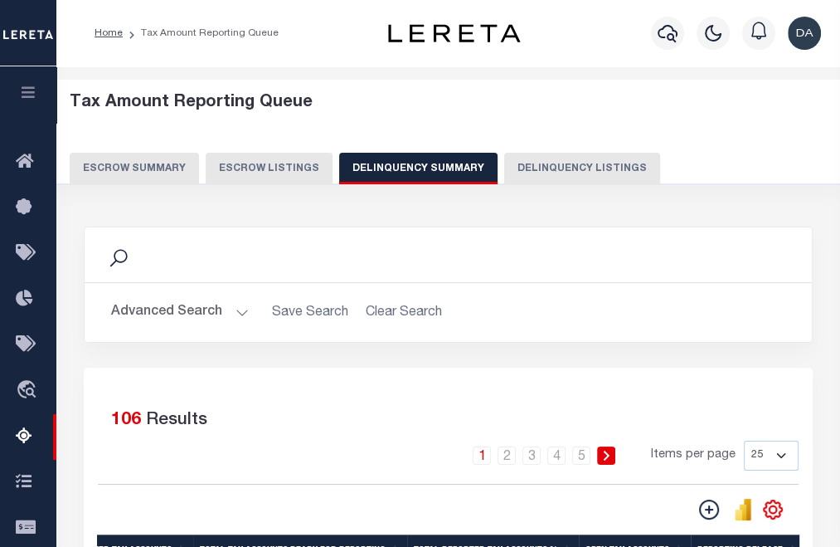
scroll to position [332, 0]
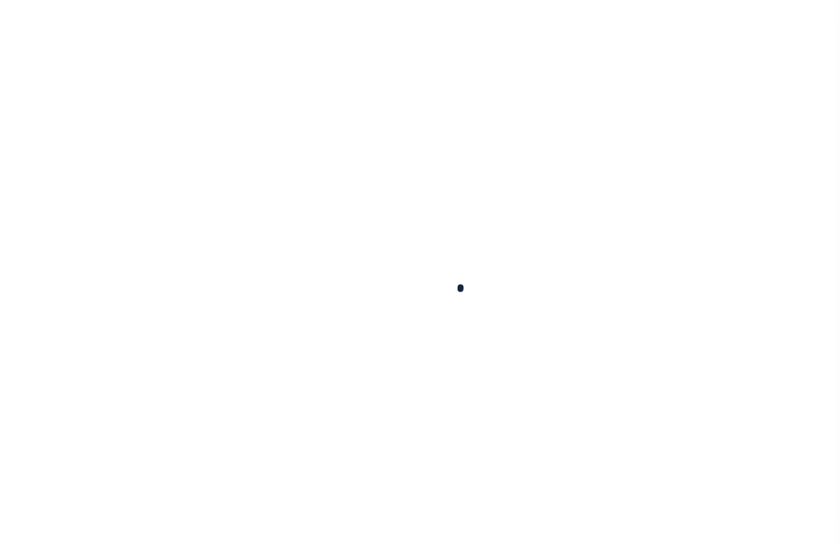
select select
checkbox input "false"
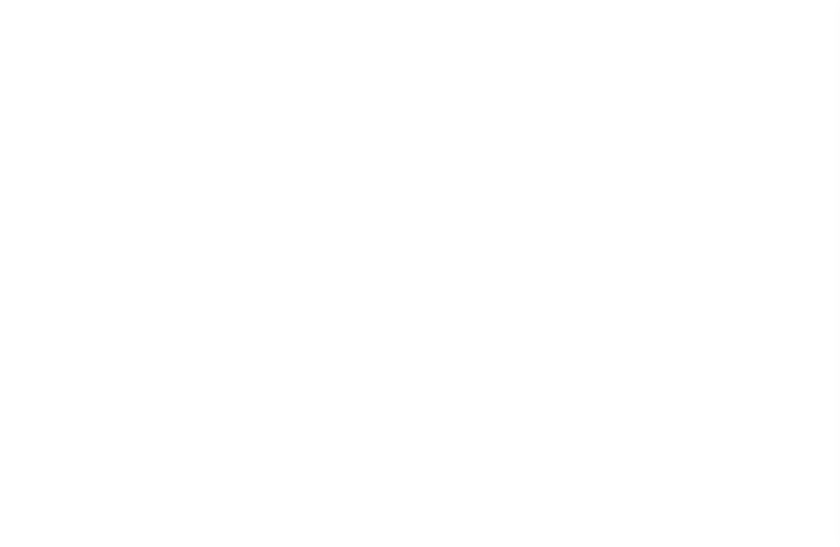
checkbox input "false"
type input "5165000000"
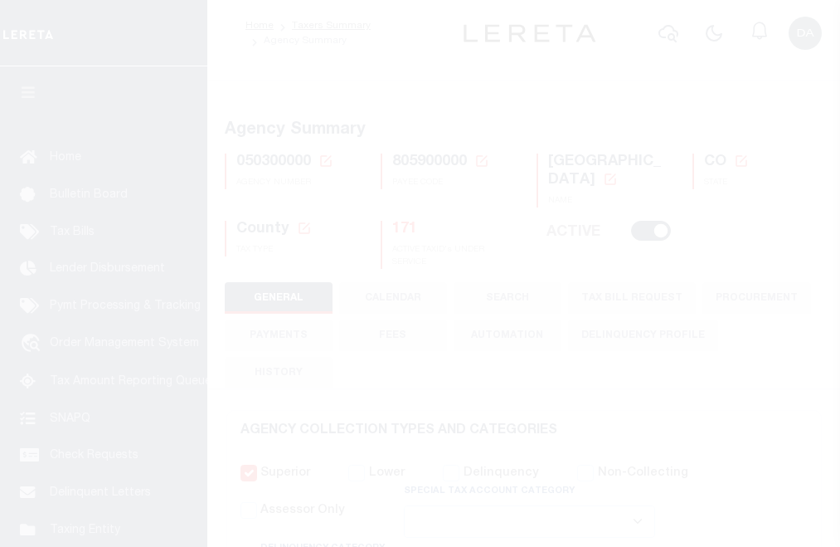
select select
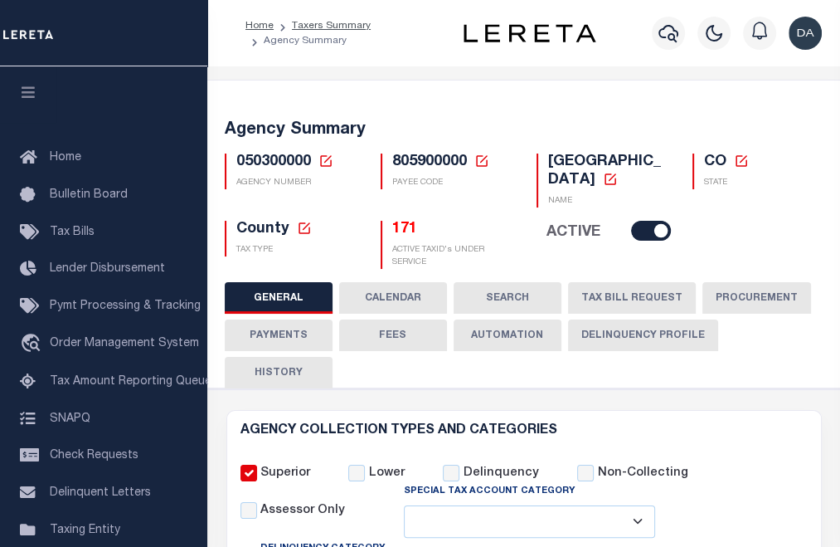
click at [411, 159] on span "805900000" at bounding box center [429, 161] width 75 height 15
copy h5 "805900000"
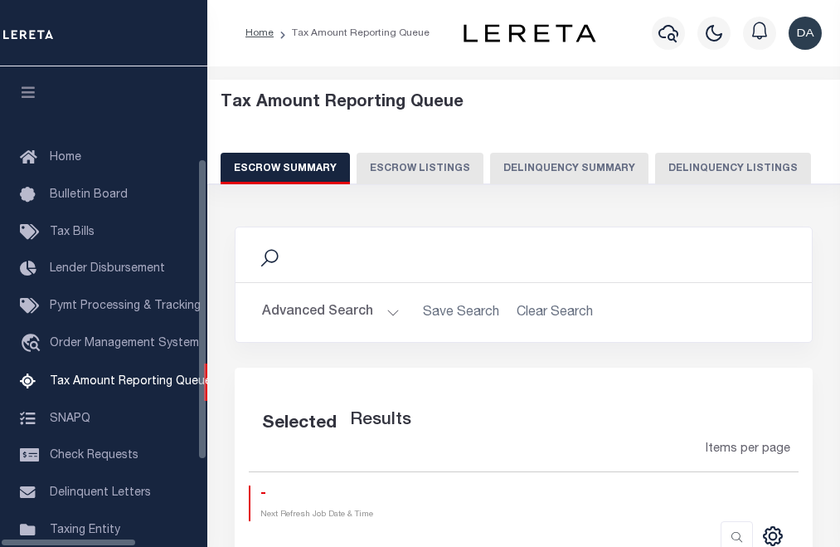
select select "100"
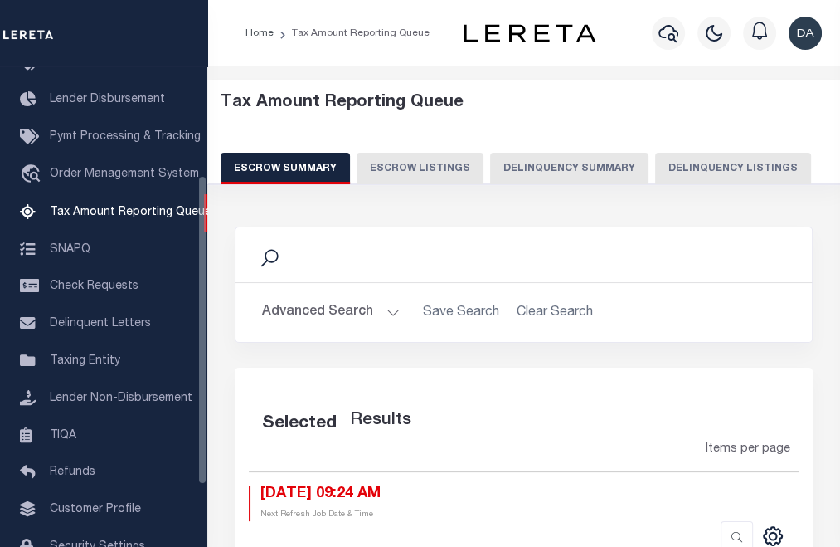
select select "100"
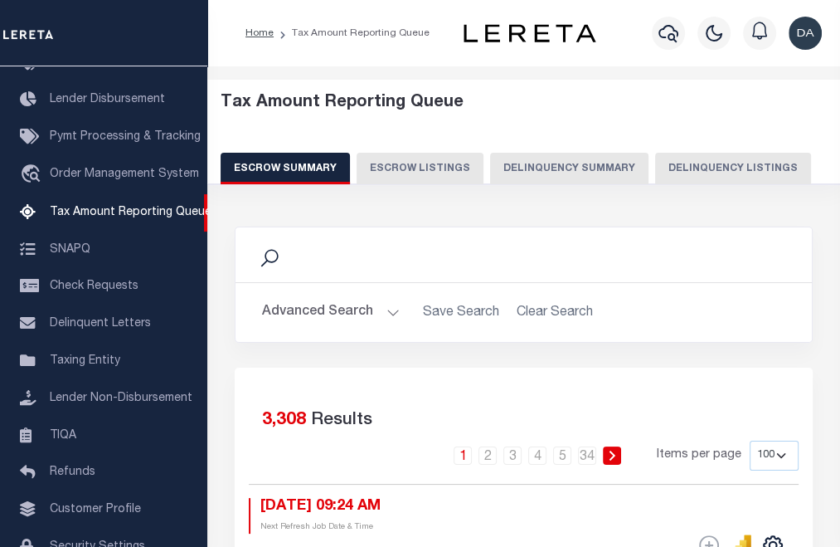
click at [534, 177] on button "Delinquency Summary" at bounding box center [569, 169] width 158 height 32
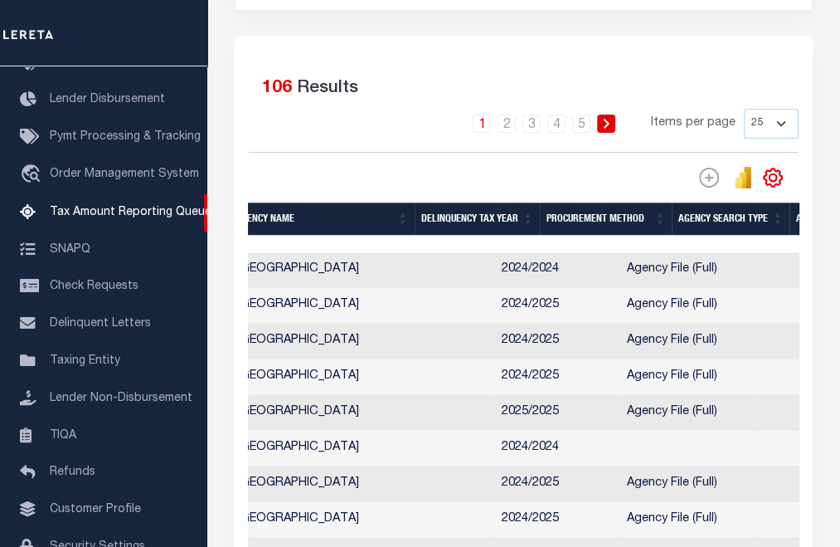
scroll to position [0, 418]
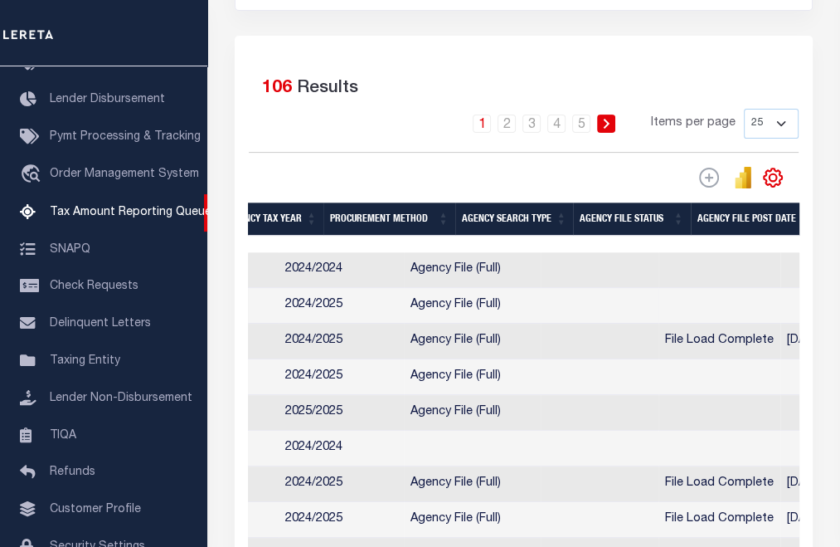
drag, startPoint x: 541, startPoint y: 313, endPoint x: 635, endPoint y: 299, distance: 95.5
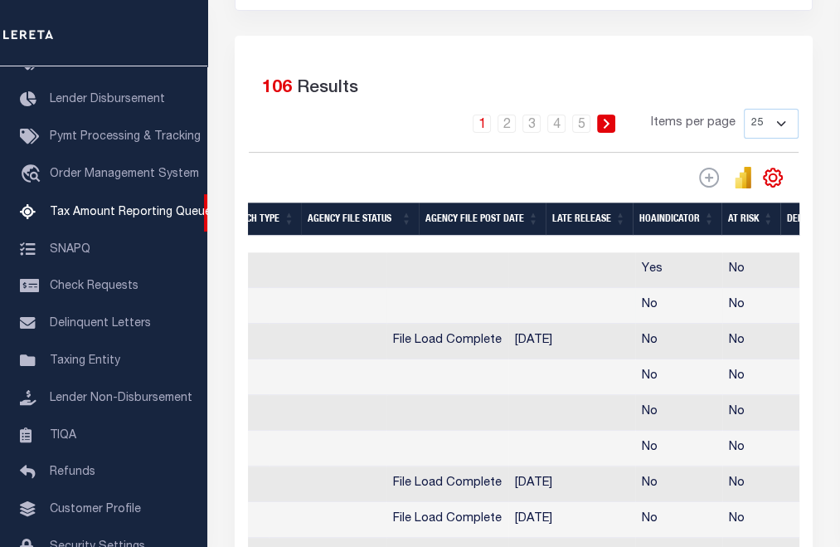
scroll to position [0, 819]
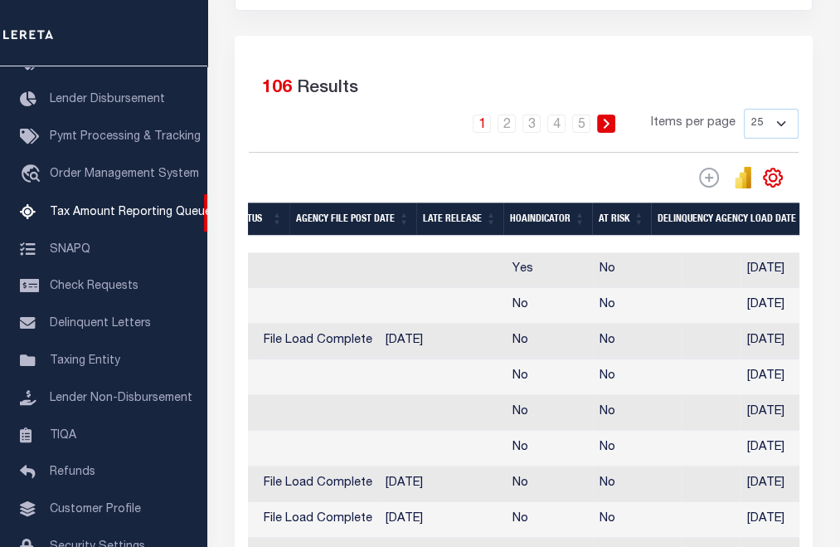
drag, startPoint x: 552, startPoint y: 299, endPoint x: 667, endPoint y: 311, distance: 116.0
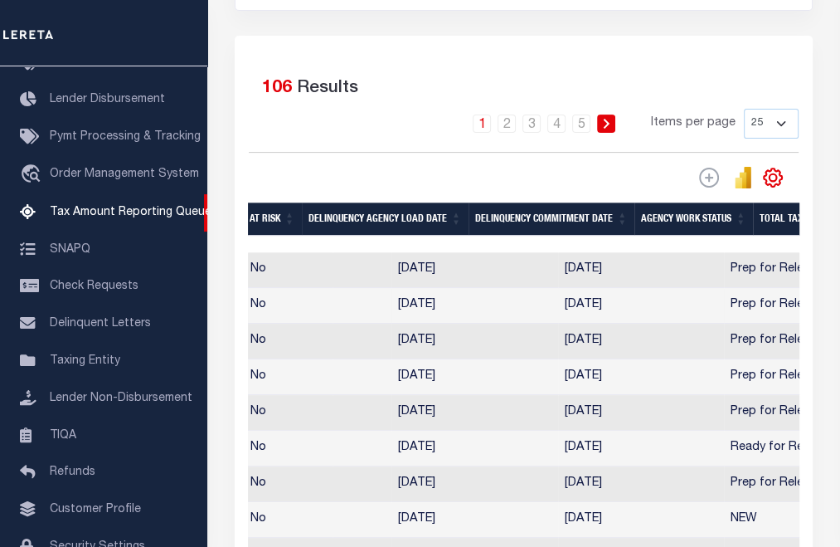
scroll to position [0, 1289]
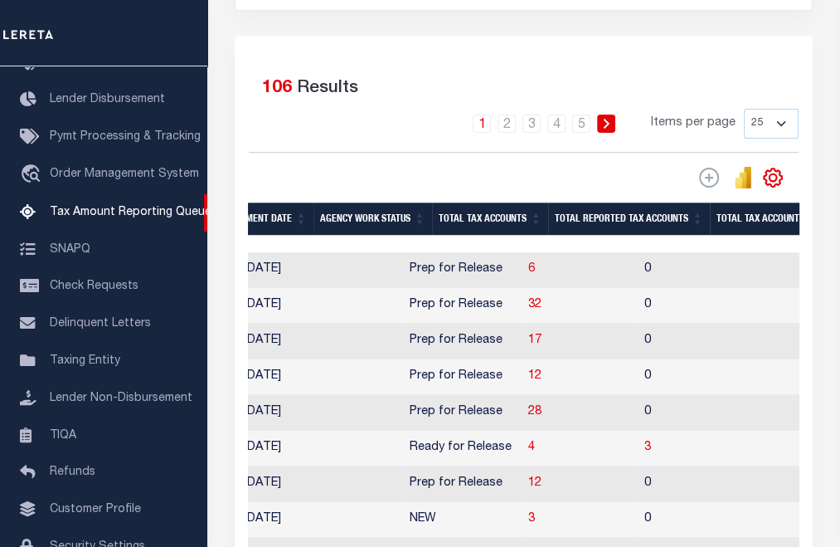
drag, startPoint x: 609, startPoint y: 315, endPoint x: 645, endPoint y: 320, distance: 36.8
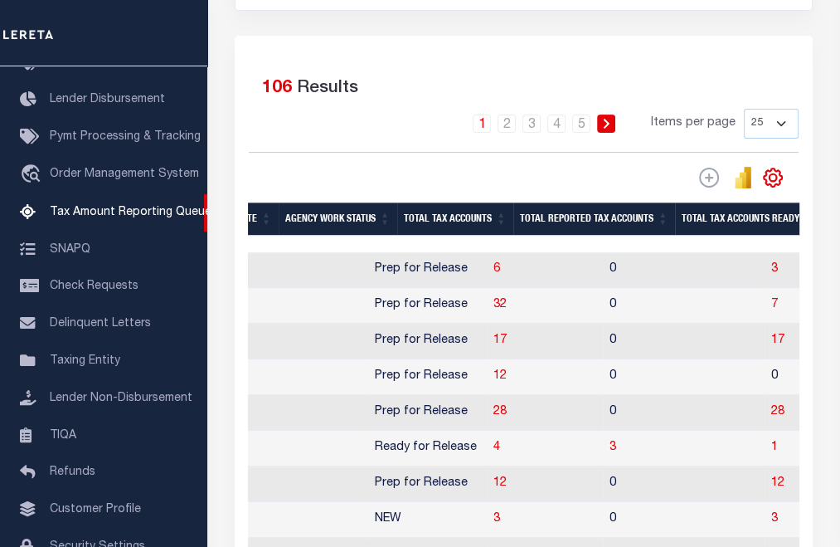
click at [610, 265] on td "0" at bounding box center [684, 270] width 162 height 36
checkbox input "true"
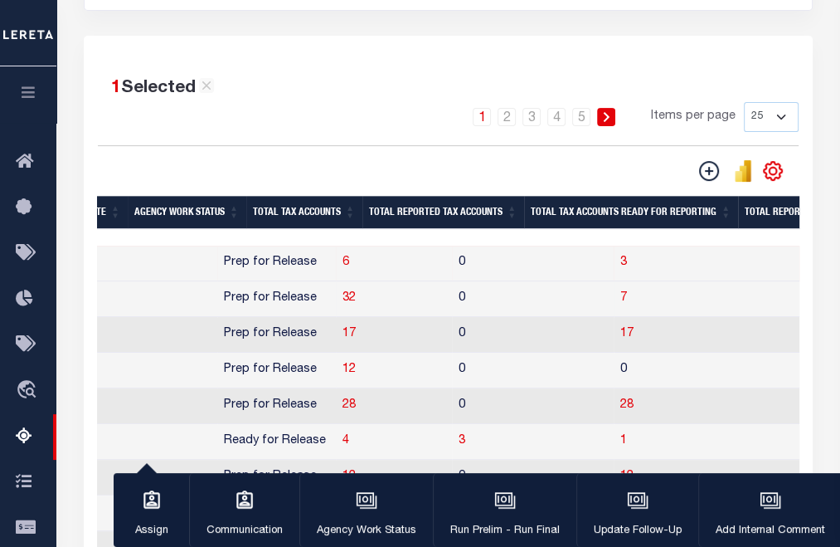
click at [468, 307] on td "0" at bounding box center [533, 299] width 162 height 36
checkbox input "true"
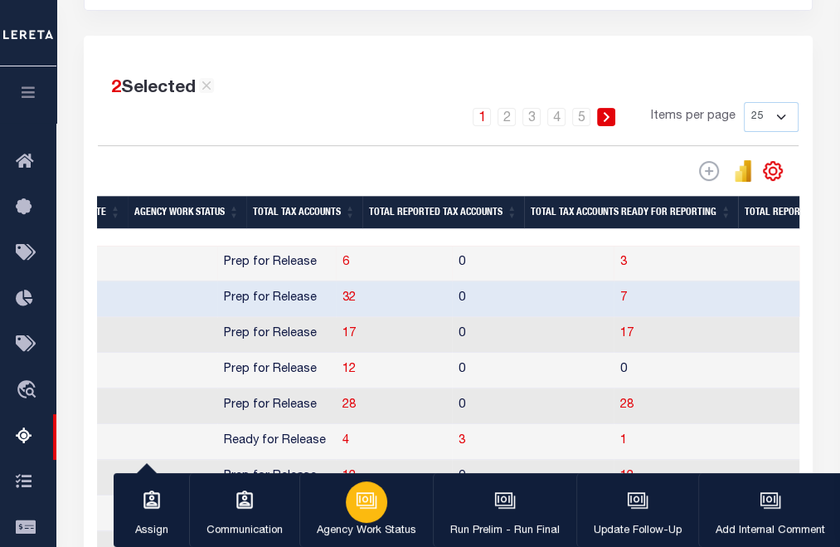
click at [353, 513] on div "button" at bounding box center [366, 501] width 41 height 41
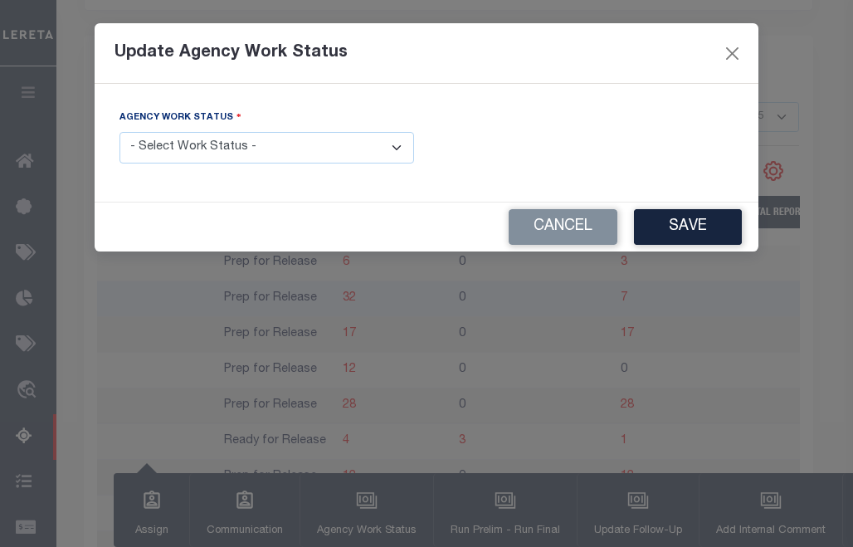
click at [295, 158] on select "- Select Work Status - In Progress Pending Agency Follow-up Pending QC Ready fo…" at bounding box center [266, 148] width 294 height 32
drag, startPoint x: 567, startPoint y: 220, endPoint x: 579, endPoint y: 236, distance: 20.2
click at [565, 221] on button "Cancel" at bounding box center [562, 227] width 109 height 36
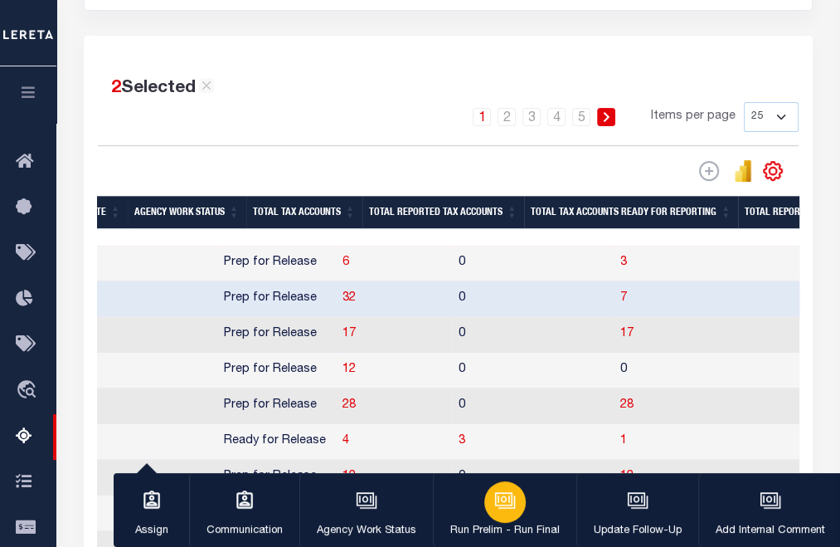
click at [500, 514] on div "button" at bounding box center [504, 501] width 41 height 41
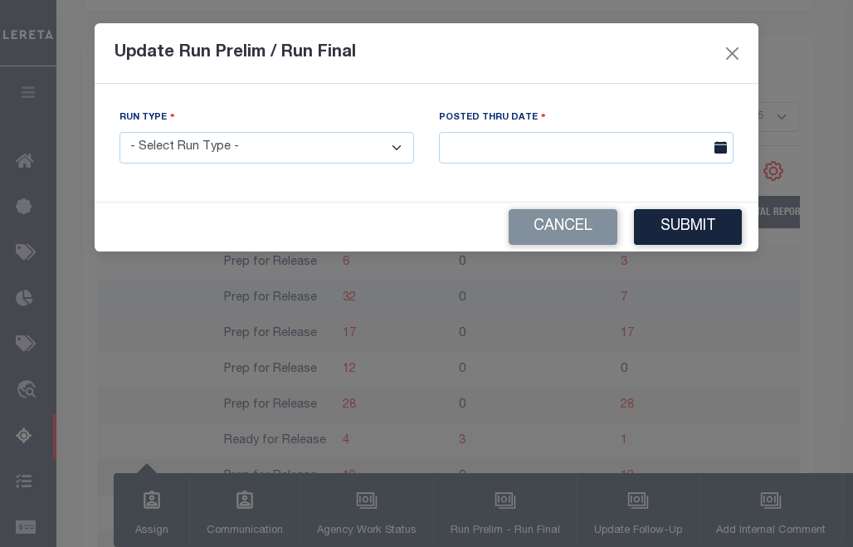
click at [335, 144] on select "- Select Run Type - Prelim Run Final Run" at bounding box center [266, 148] width 294 height 32
select select "P"
click at [119, 133] on select "- Select Run Type - Prelim Run Final Run" at bounding box center [266, 148] width 294 height 32
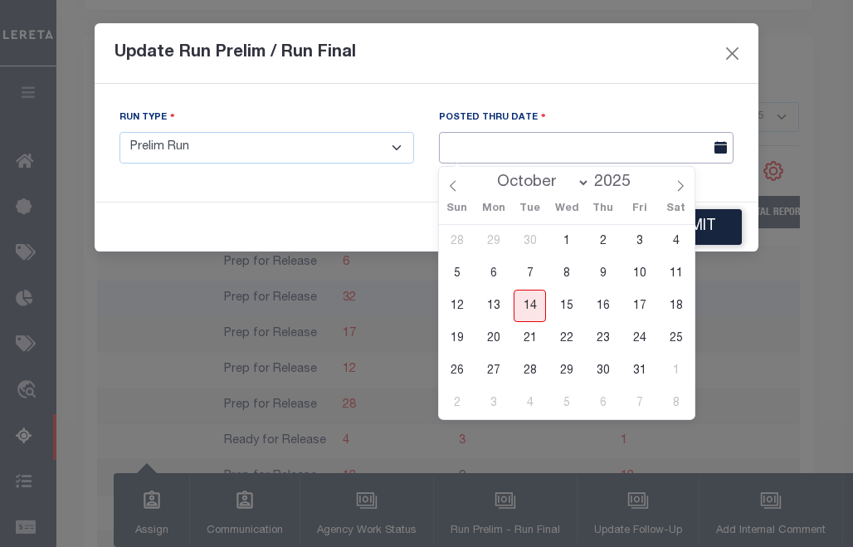
click at [583, 144] on input "text" at bounding box center [586, 148] width 294 height 32
click at [531, 298] on span "14" at bounding box center [529, 305] width 32 height 32
type input "[DATE]"
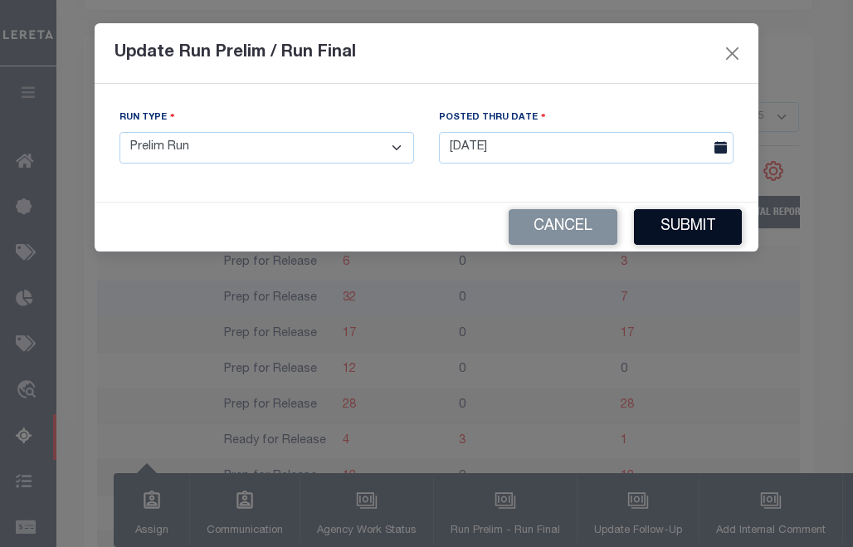
click at [667, 224] on button "Submit" at bounding box center [688, 227] width 108 height 36
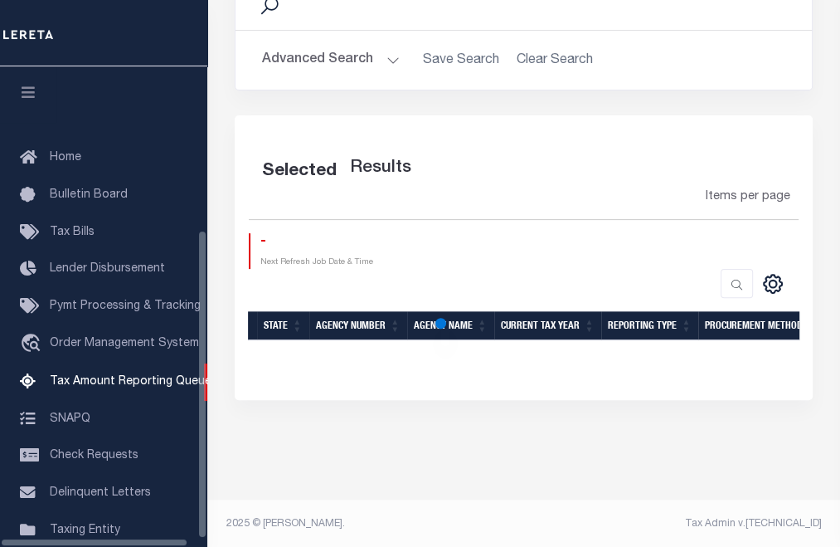
scroll to position [264, 0]
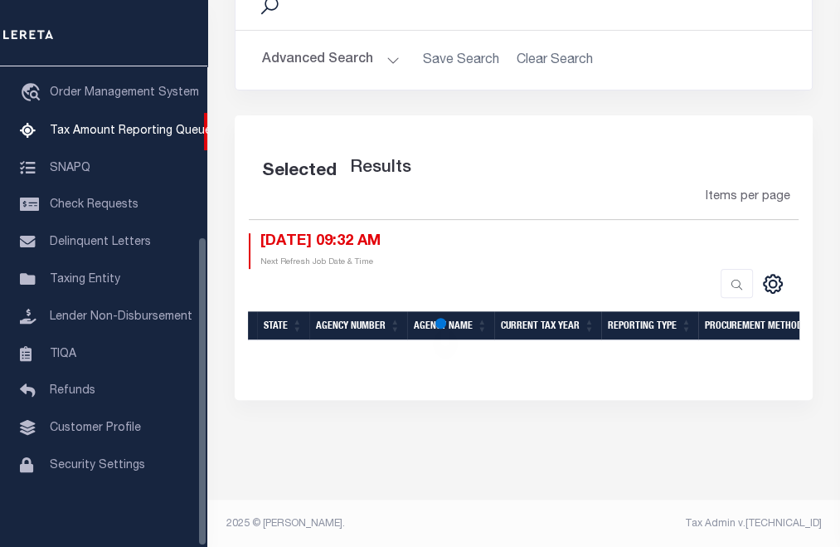
select select "100"
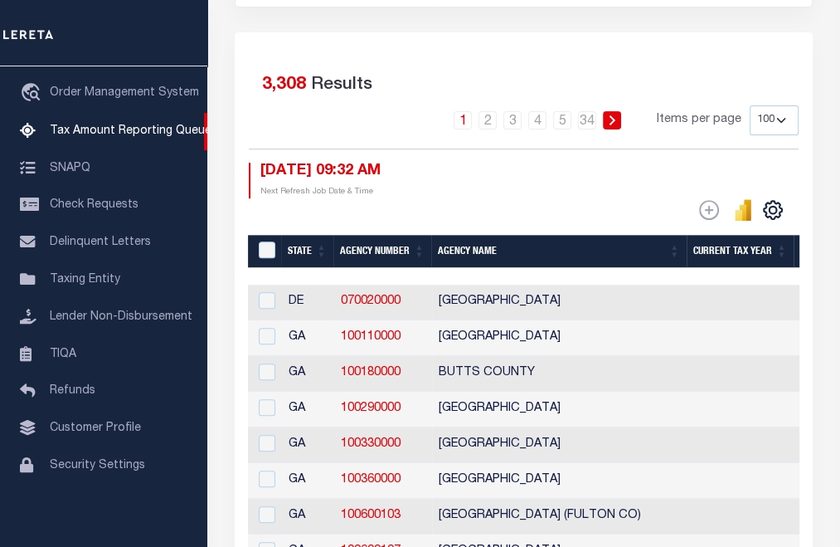
scroll to position [3, 0]
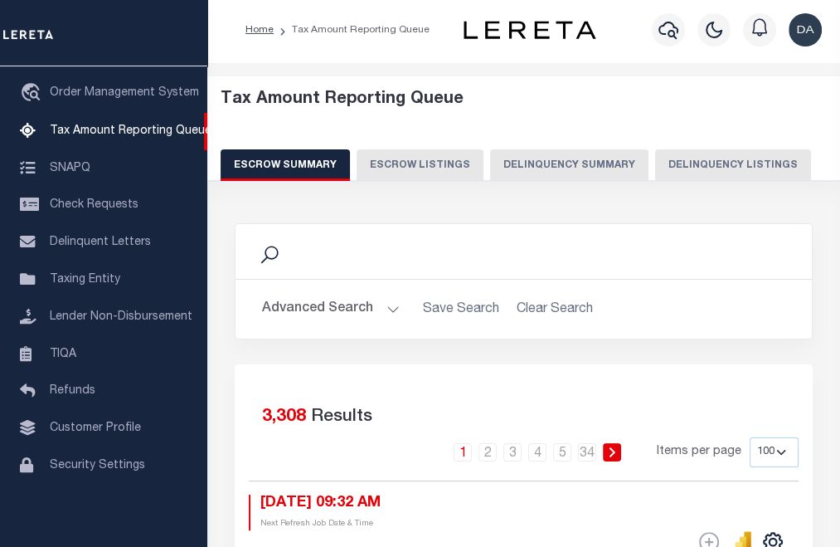
click at [531, 157] on button "Delinquency Summary" at bounding box center [569, 165] width 158 height 32
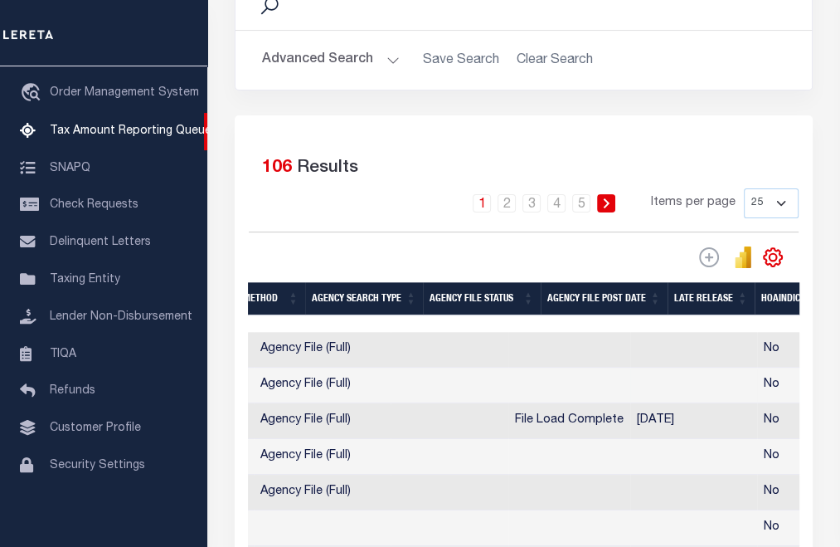
scroll to position [0, 568]
drag, startPoint x: 502, startPoint y: 382, endPoint x: 608, endPoint y: 393, distance: 106.7
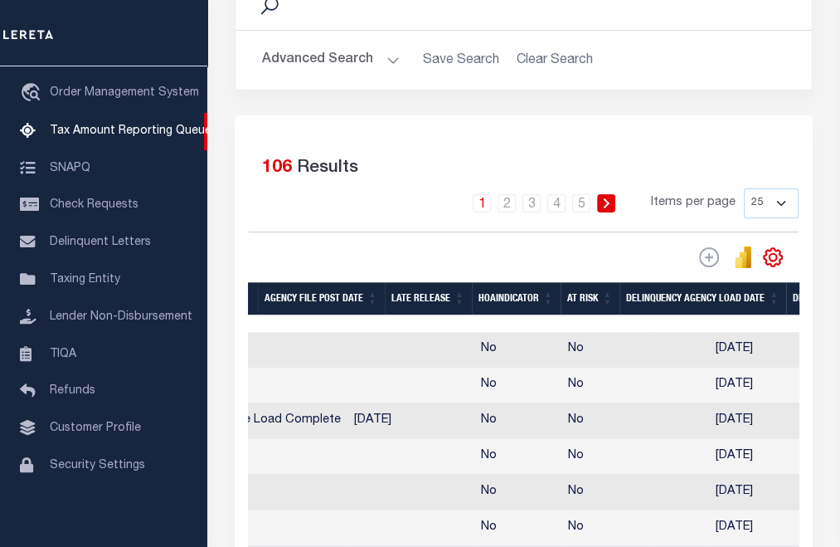
scroll to position [0, 1018]
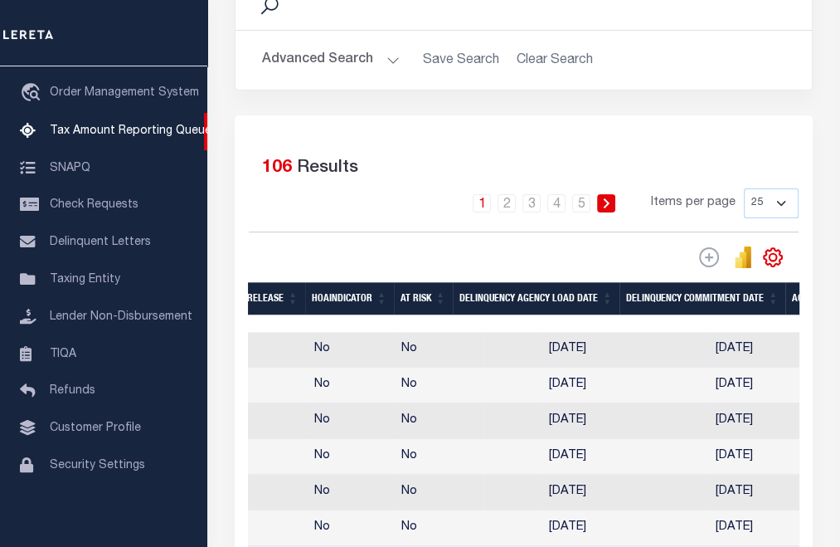
drag, startPoint x: 533, startPoint y: 387, endPoint x: 630, endPoint y: 390, distance: 97.1
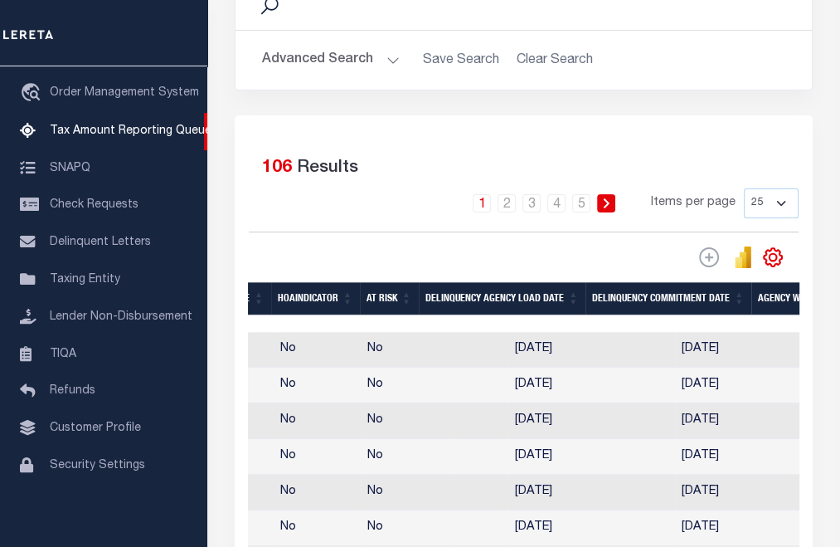
scroll to position [0, 1120]
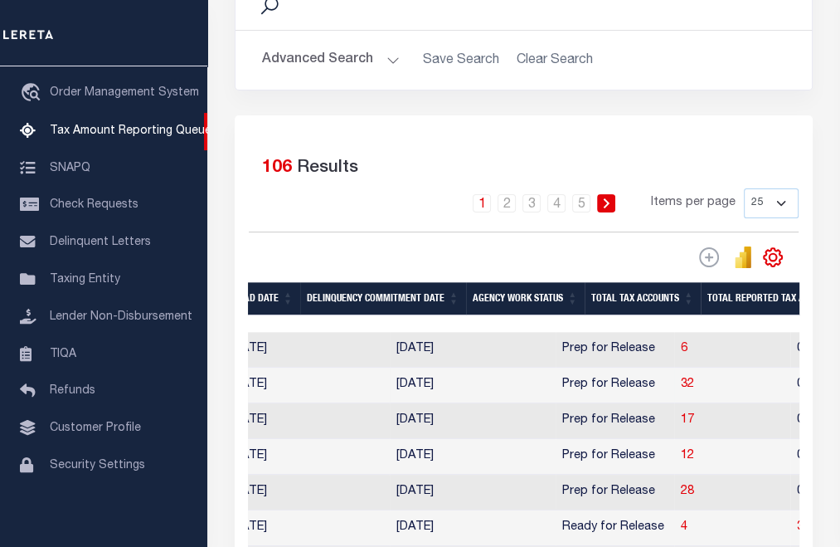
drag, startPoint x: 554, startPoint y: 393, endPoint x: 659, endPoint y: 400, distance: 105.5
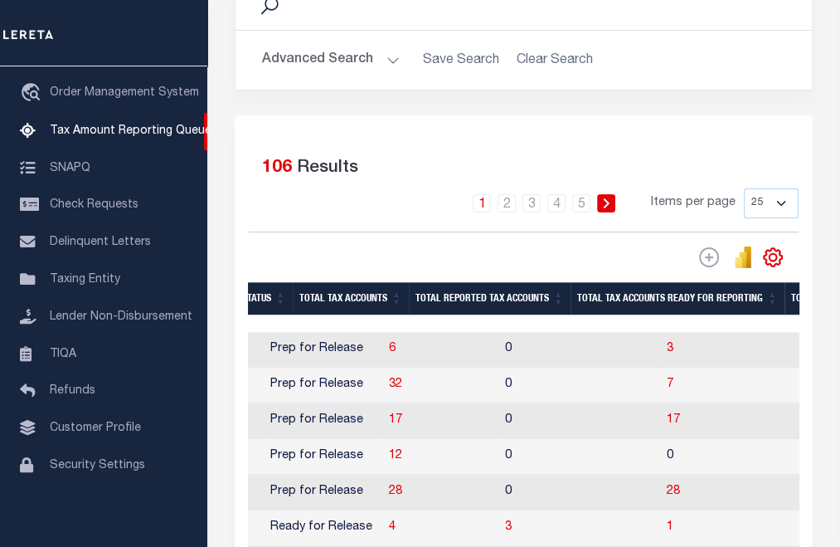
drag, startPoint x: 641, startPoint y: 390, endPoint x: 681, endPoint y: 400, distance: 41.0
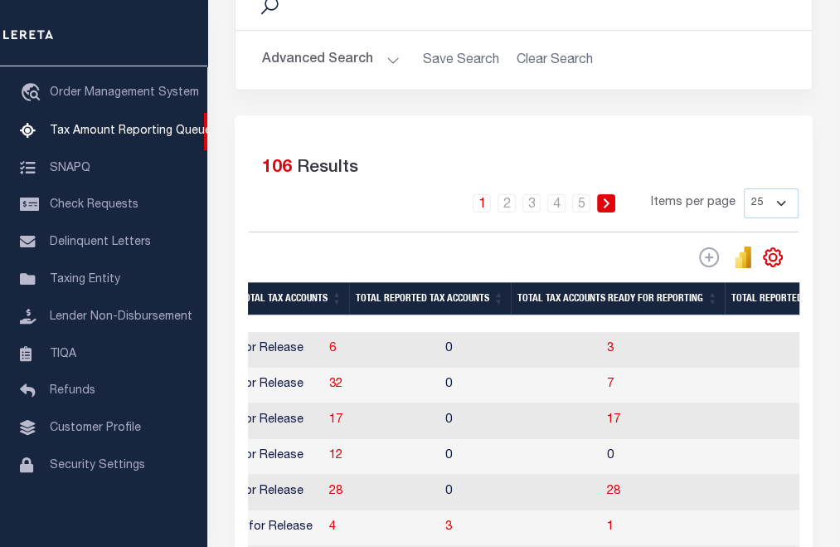
click at [446, 348] on td "0" at bounding box center [520, 350] width 162 height 36
checkbox input "true"
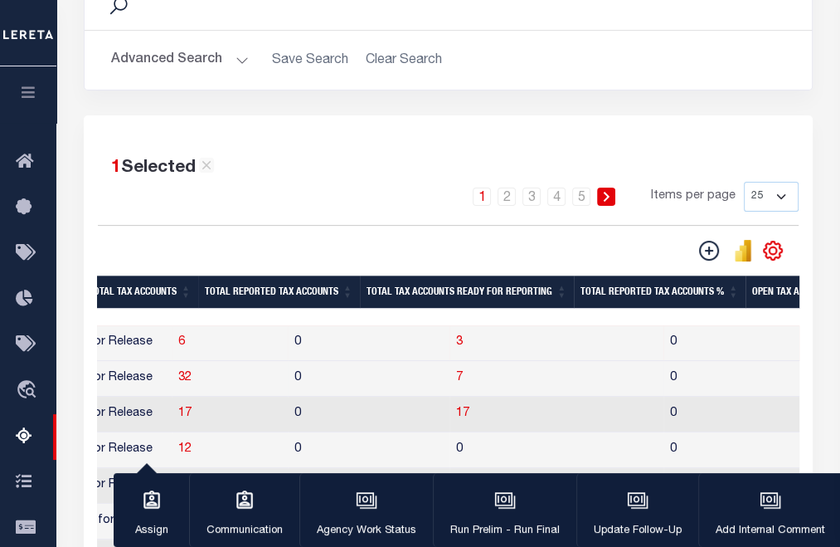
click at [450, 377] on td "7" at bounding box center [557, 379] width 214 height 36
checkbox input "true"
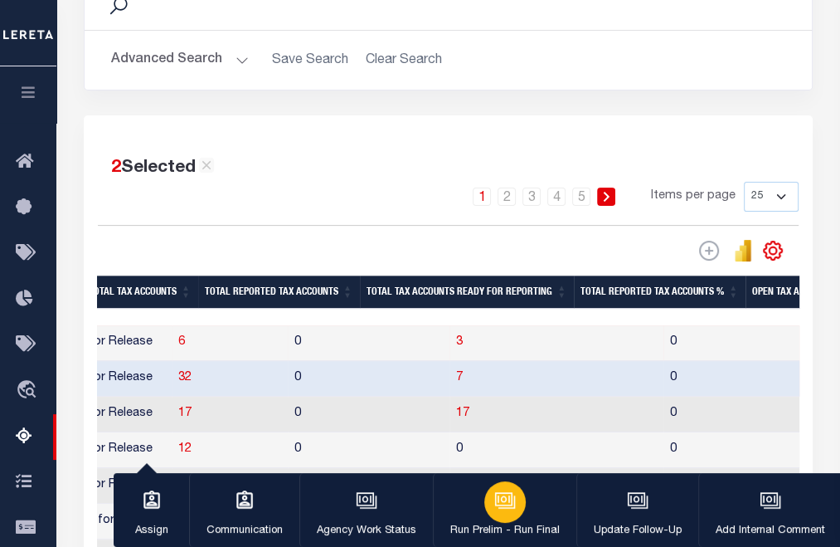
click at [489, 525] on p "Run Prelim - Run Final" at bounding box center [504, 531] width 109 height 17
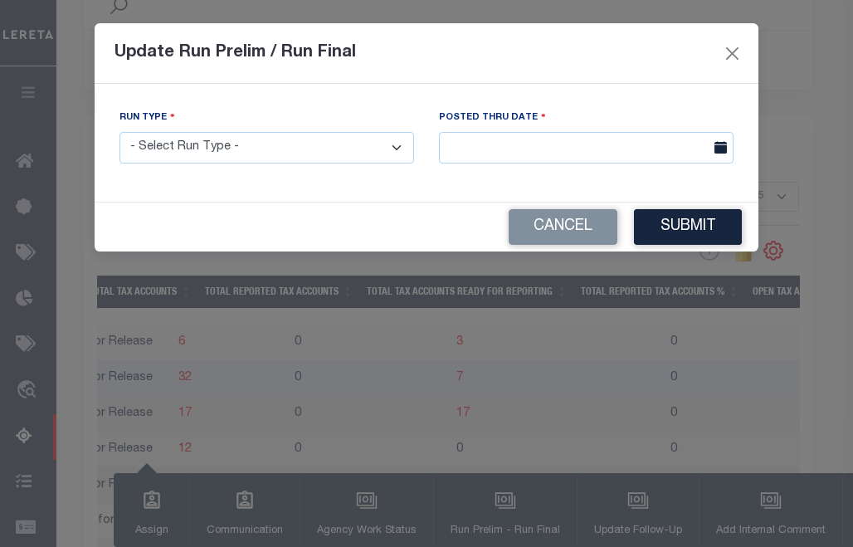
drag, startPoint x: 340, startPoint y: 152, endPoint x: 332, endPoint y: 164, distance: 15.0
click at [340, 152] on select "- Select Run Type - Prelim Run Final Run" at bounding box center [266, 148] width 294 height 32
click at [119, 133] on select "- Select Run Type - Prelim Run Final Run" at bounding box center [266, 148] width 294 height 32
click at [324, 138] on select "- Select Run Type - Prelim Run Final Run" at bounding box center [266, 148] width 294 height 32
select select "P"
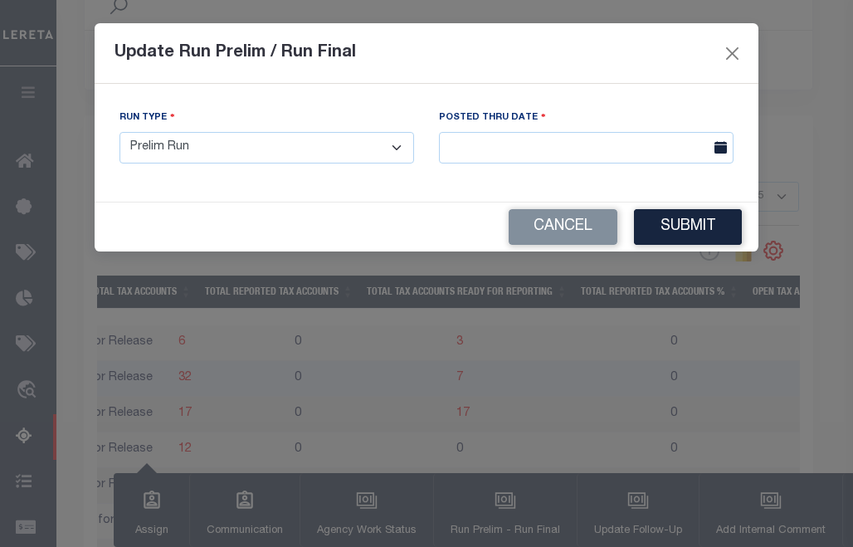
click at [119, 133] on select "- Select Run Type - Prelim Run Final Run" at bounding box center [266, 148] width 294 height 32
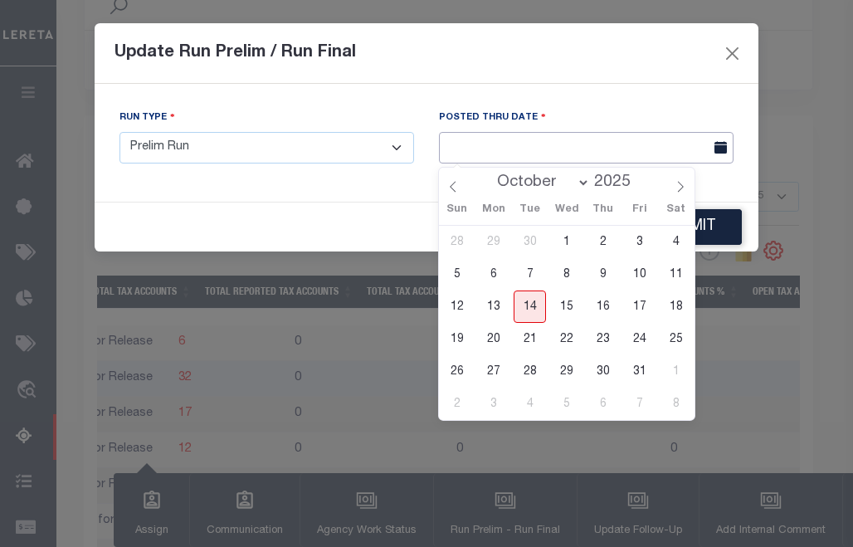
drag, startPoint x: 498, startPoint y: 148, endPoint x: 504, endPoint y: 160, distance: 13.0
click at [500, 148] on input "text" at bounding box center [586, 148] width 294 height 32
click at [541, 299] on span "14" at bounding box center [529, 306] width 32 height 32
type input "[DATE]"
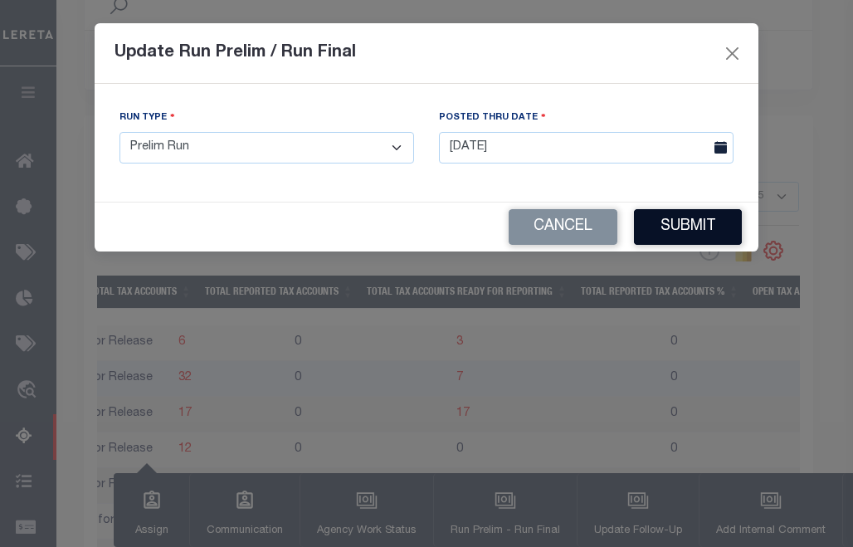
click at [682, 228] on button "Submit" at bounding box center [688, 227] width 108 height 36
